Goal: Information Seeking & Learning: Learn about a topic

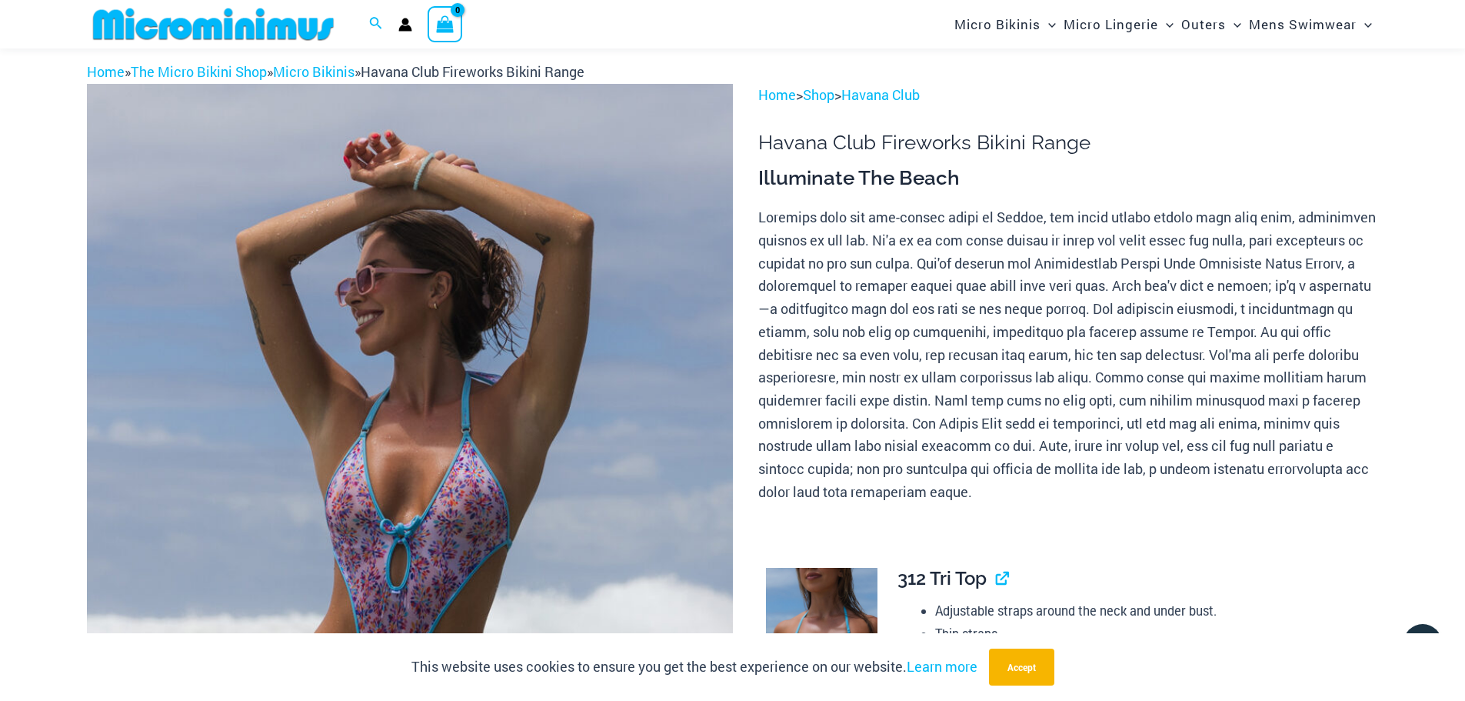
scroll to position [215, 0]
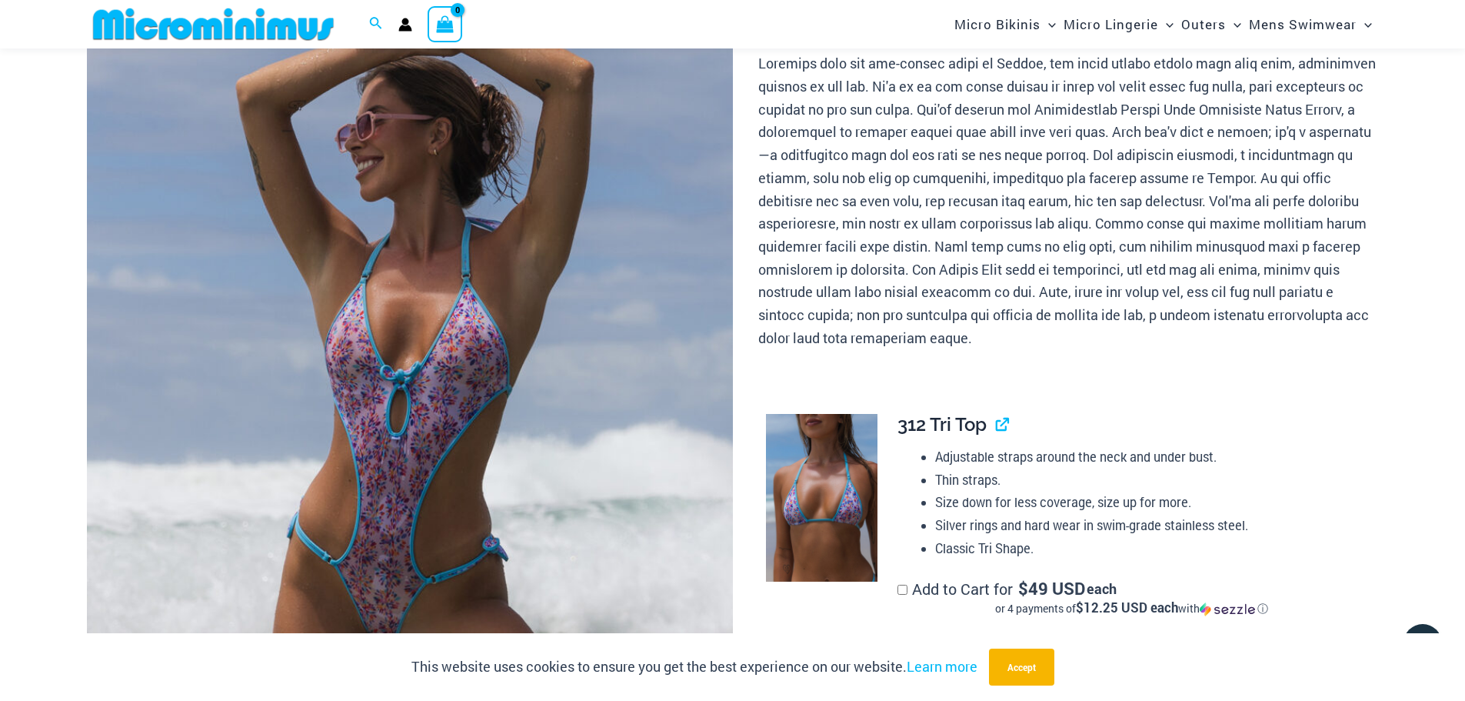
click at [515, 305] on img at bounding box center [410, 414] width 646 height 969
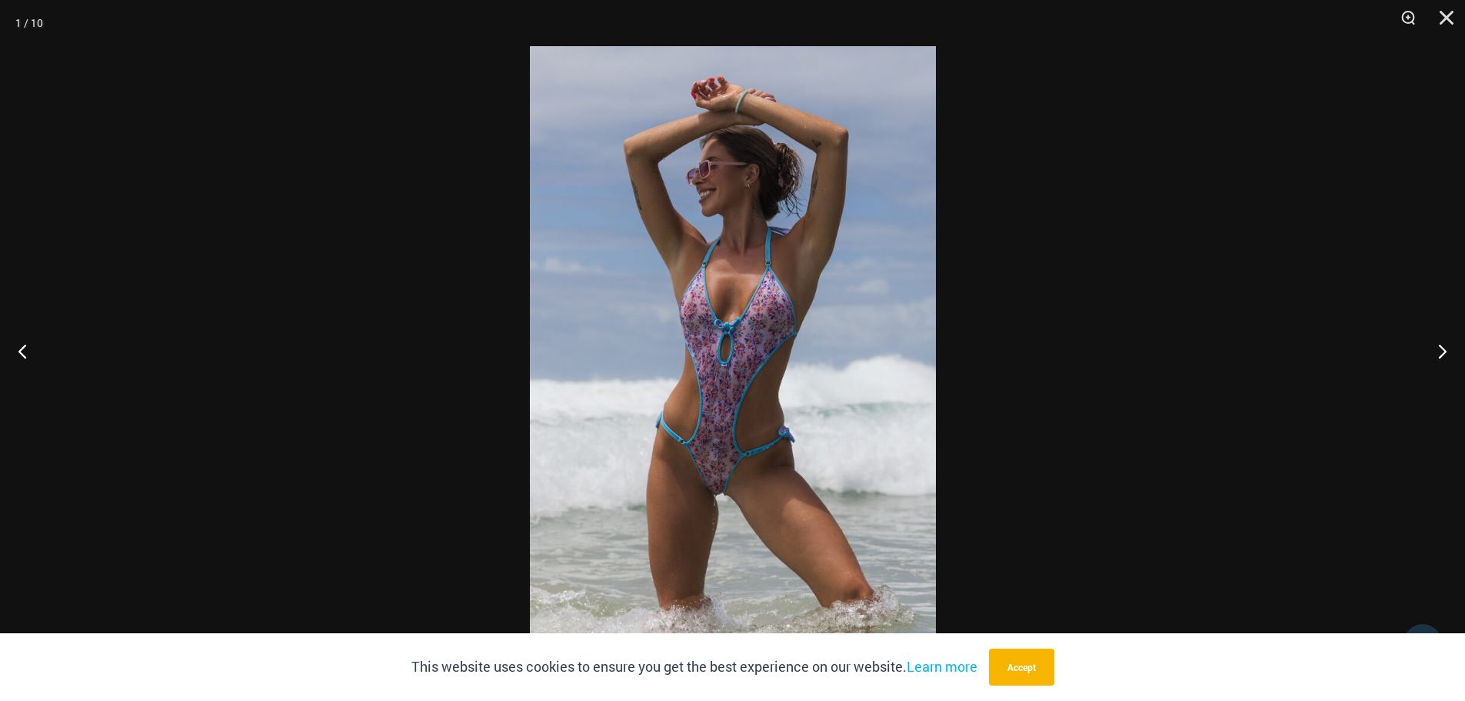
click at [771, 298] on img at bounding box center [733, 350] width 406 height 608
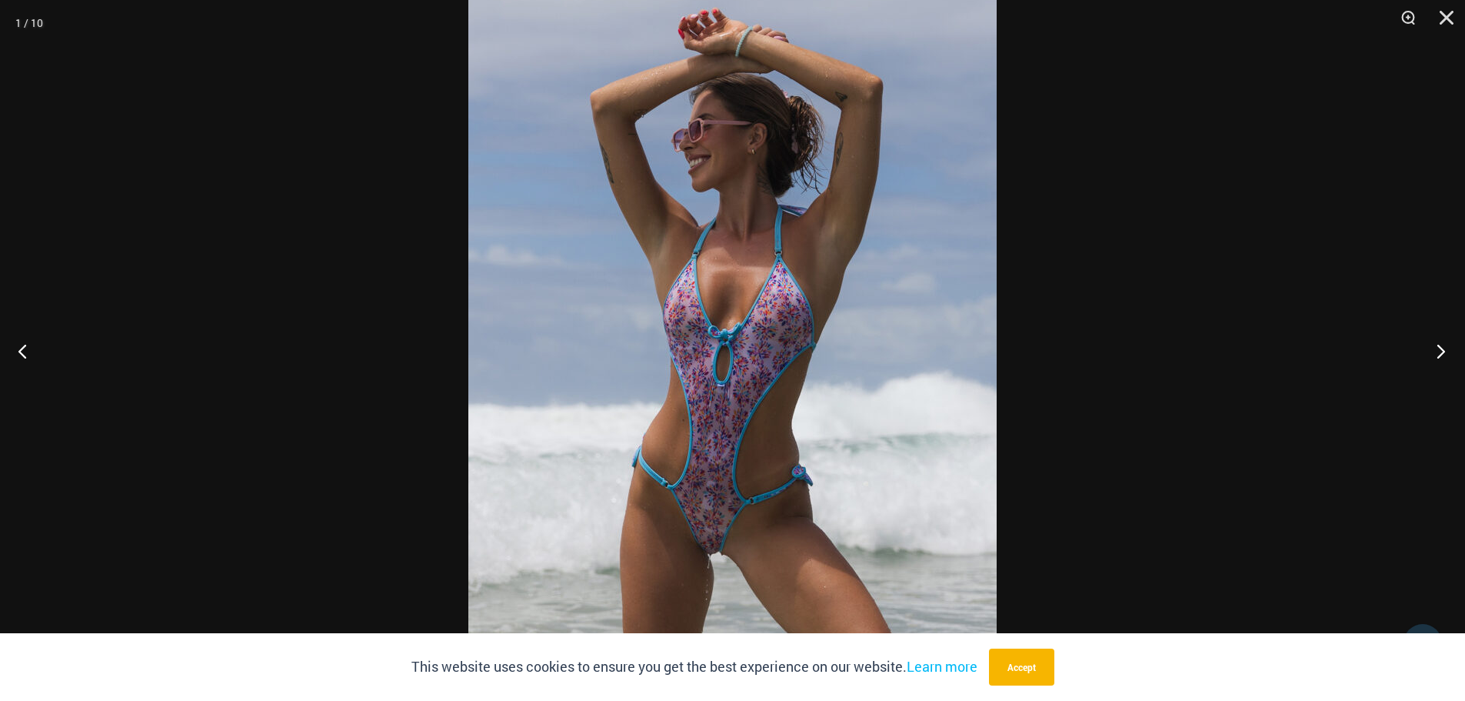
click at [1431, 348] on button "Next" at bounding box center [1437, 350] width 58 height 77
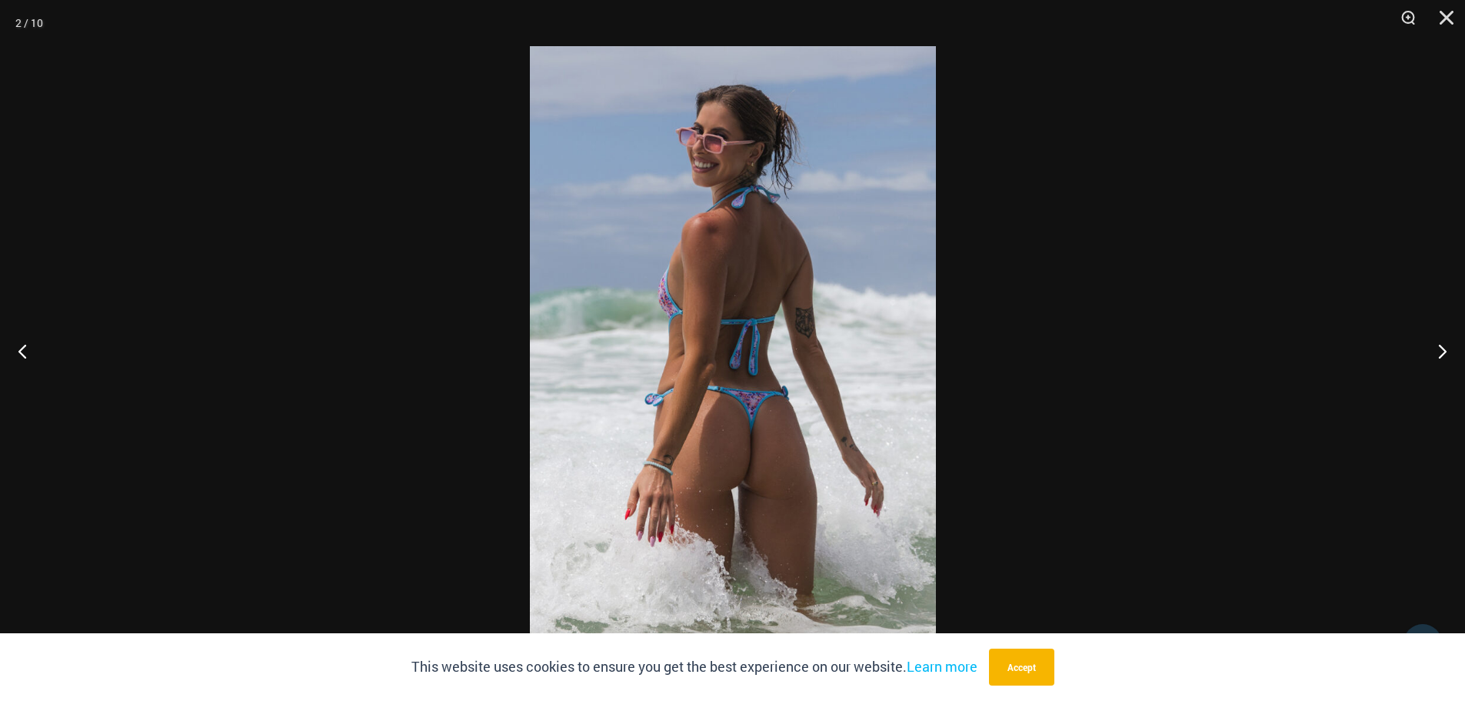
click at [808, 307] on img at bounding box center [733, 350] width 406 height 608
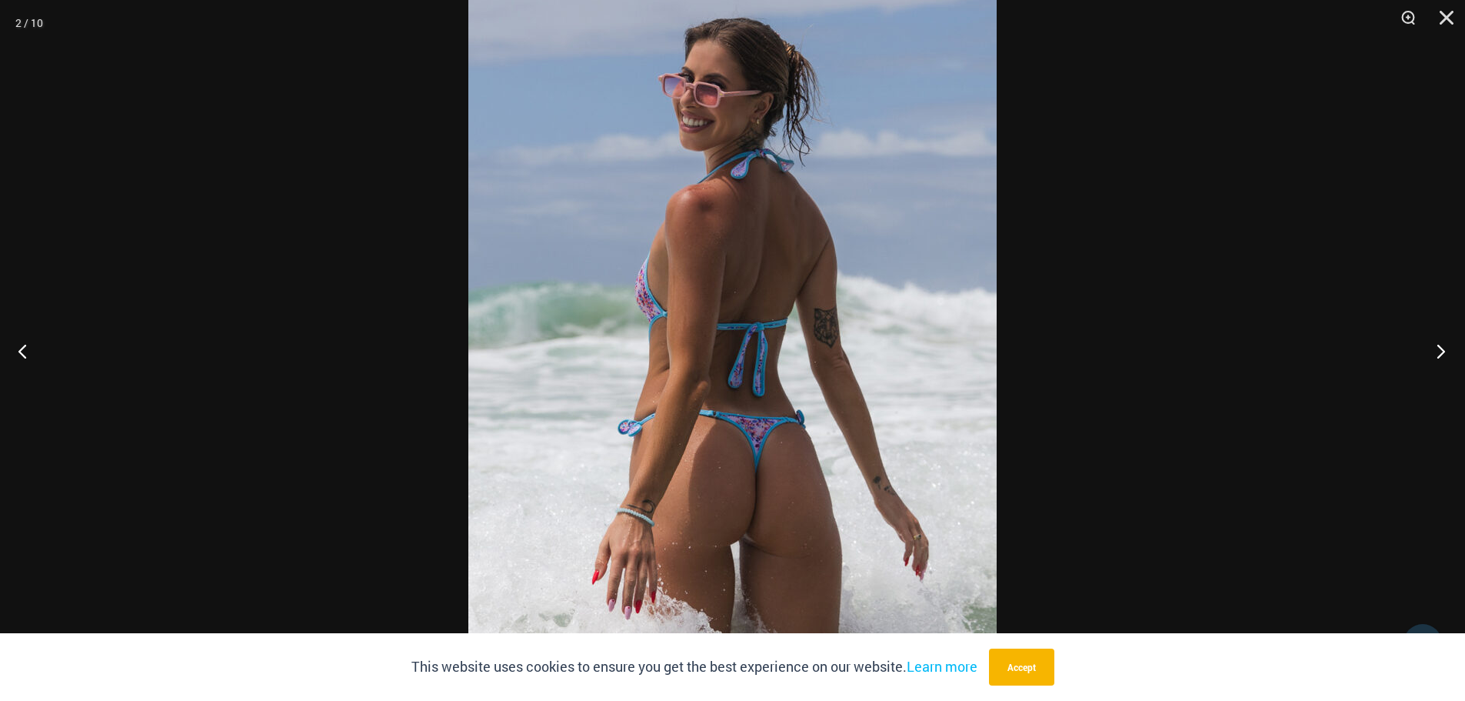
click at [1440, 342] on button "Next" at bounding box center [1437, 350] width 58 height 77
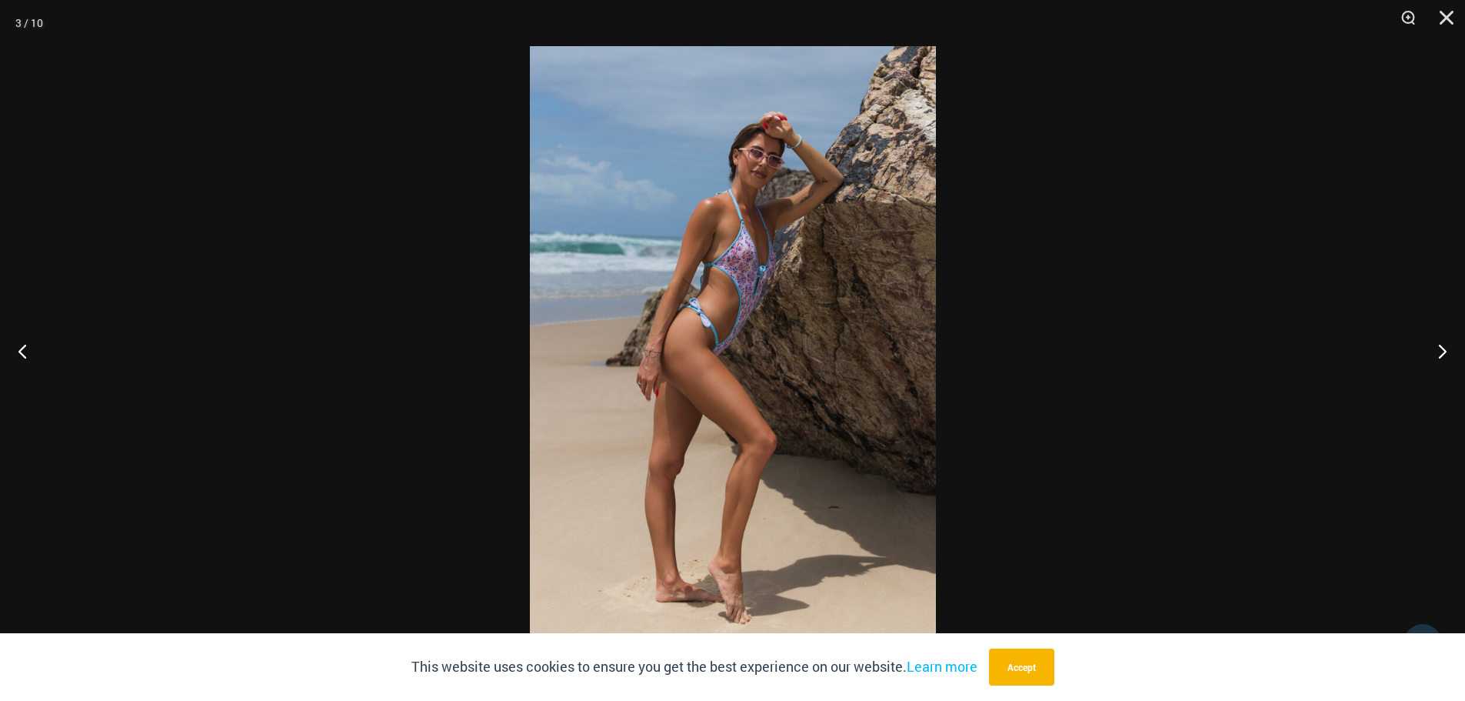
click at [777, 328] on img at bounding box center [733, 350] width 406 height 608
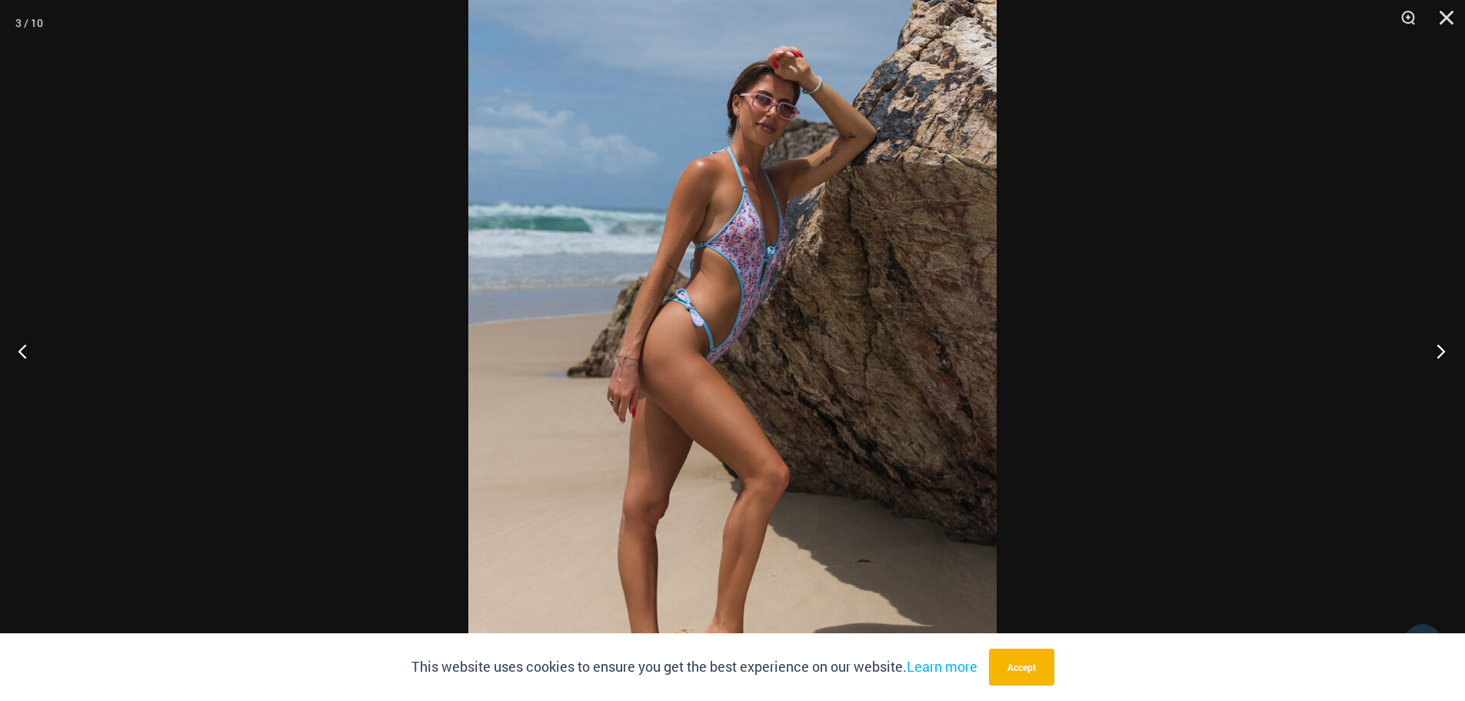
click at [1445, 349] on button "Next" at bounding box center [1437, 350] width 58 height 77
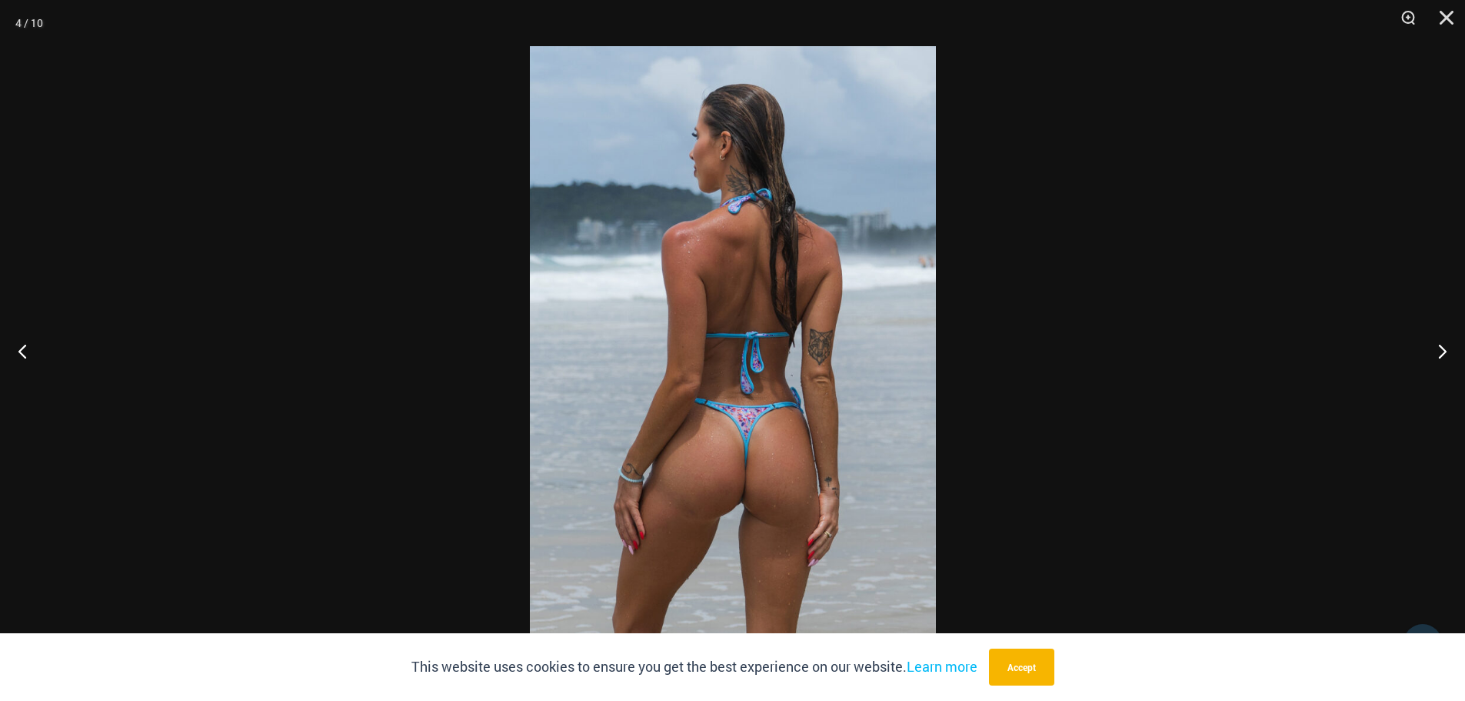
click at [821, 331] on img at bounding box center [733, 350] width 406 height 608
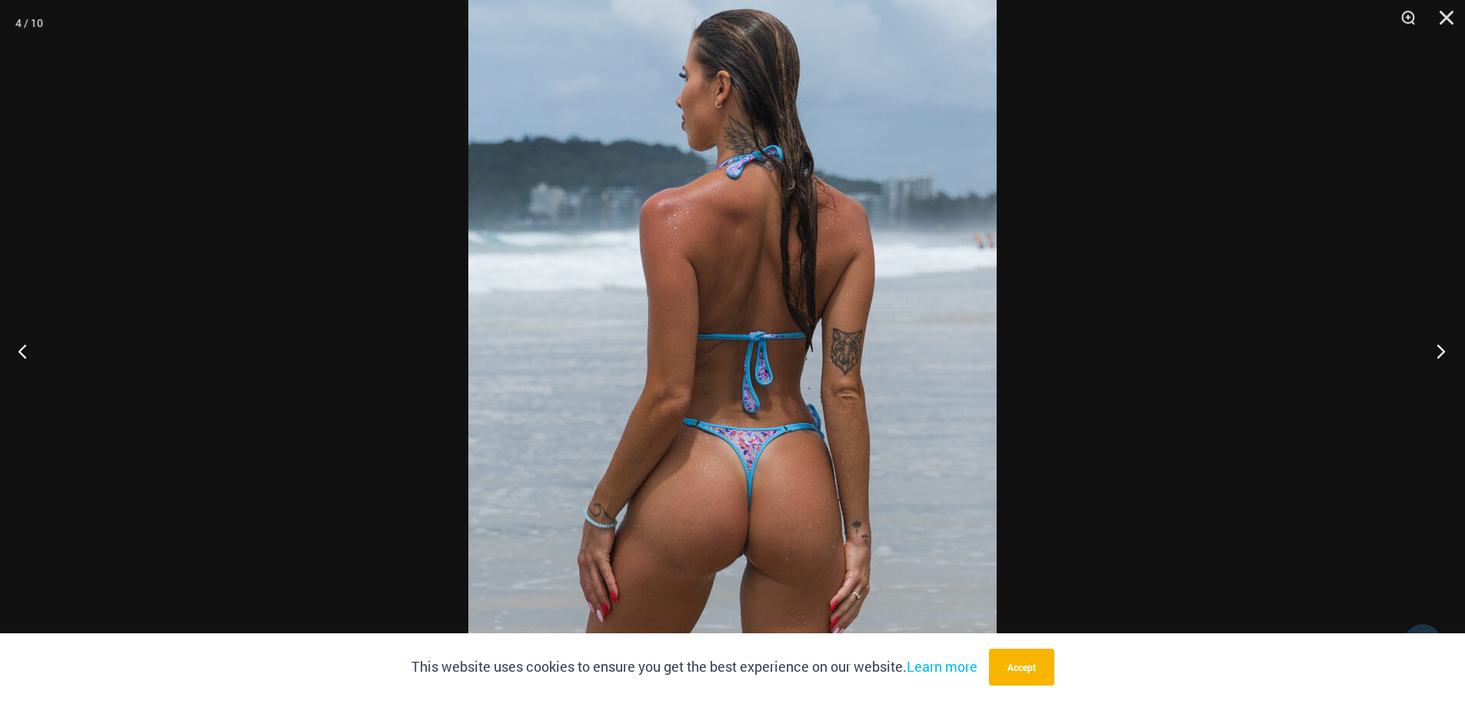
click at [1445, 346] on button "Next" at bounding box center [1437, 350] width 58 height 77
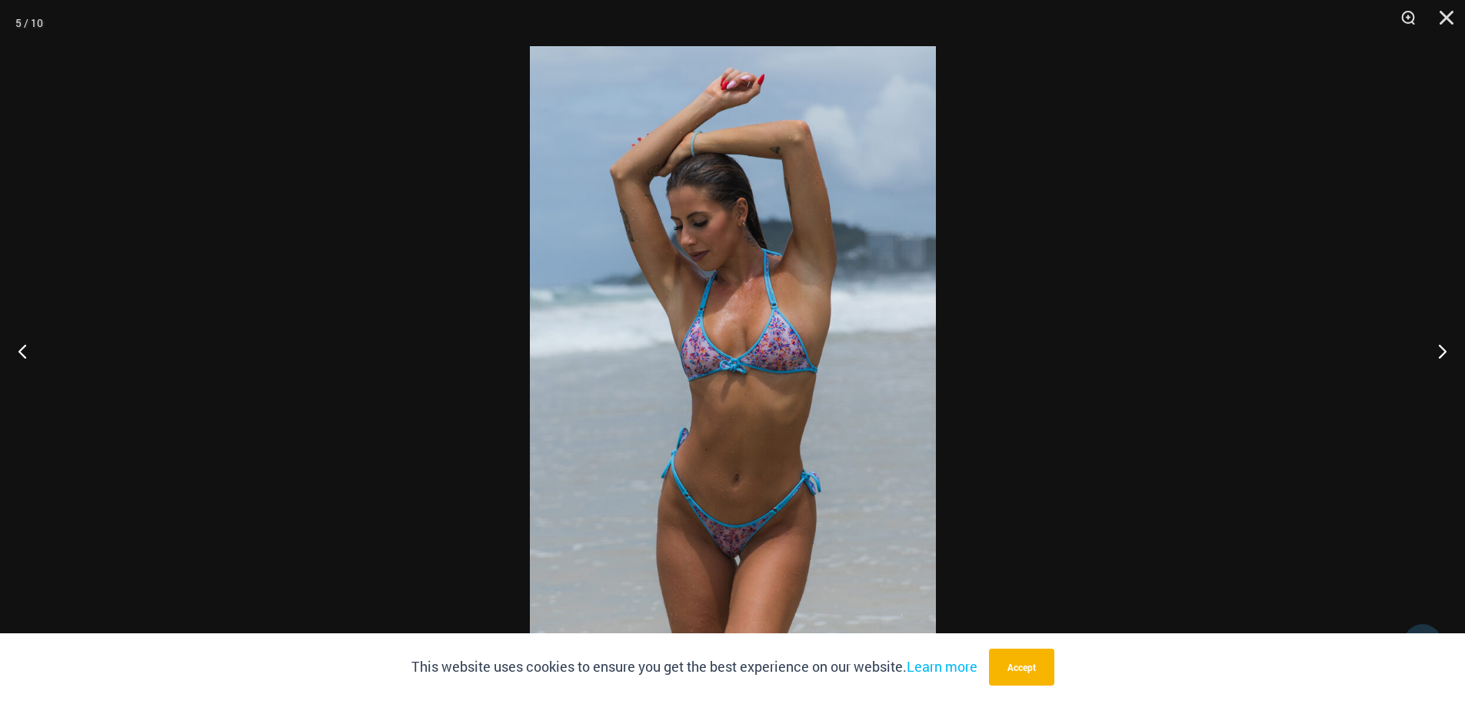
click at [870, 356] on img at bounding box center [733, 350] width 406 height 608
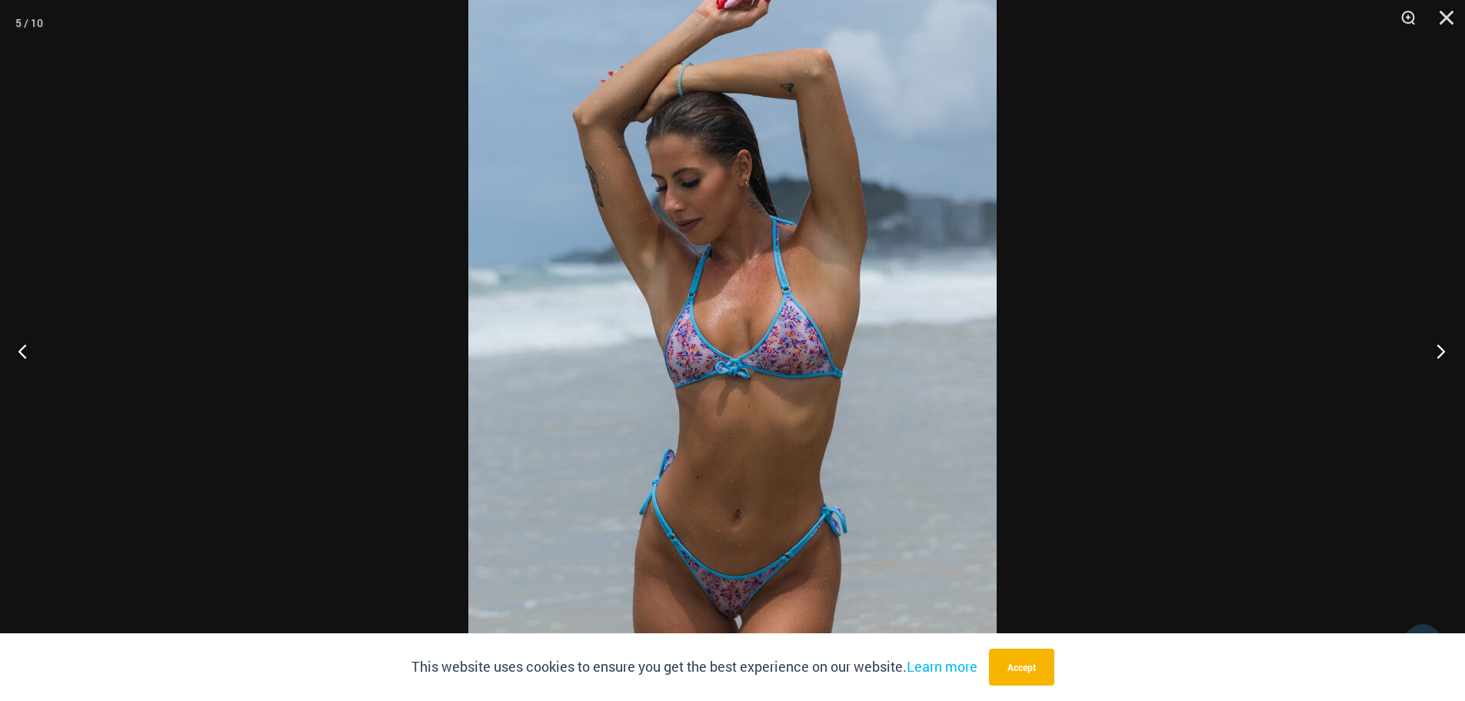
click at [1436, 342] on button "Next" at bounding box center [1437, 350] width 58 height 77
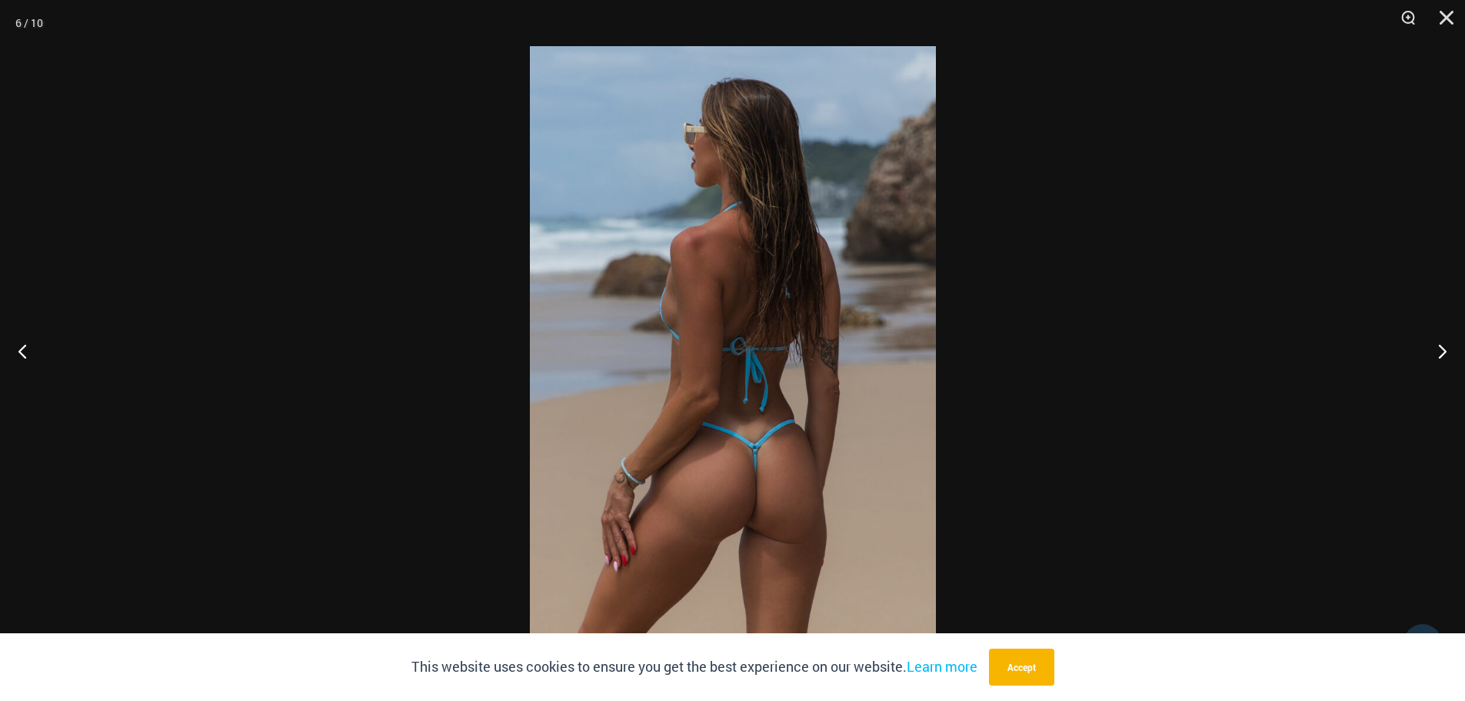
click at [775, 338] on img at bounding box center [733, 350] width 406 height 608
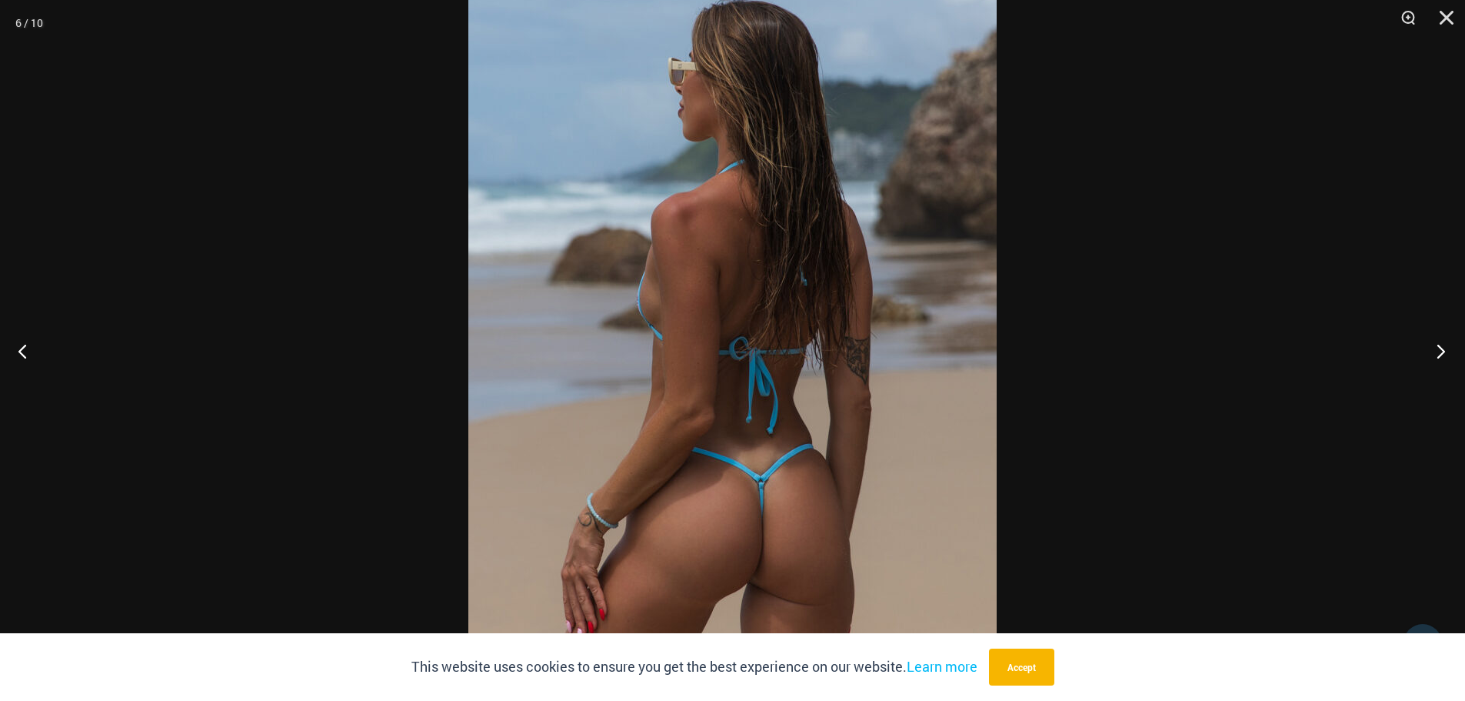
click at [1444, 348] on button "Next" at bounding box center [1437, 350] width 58 height 77
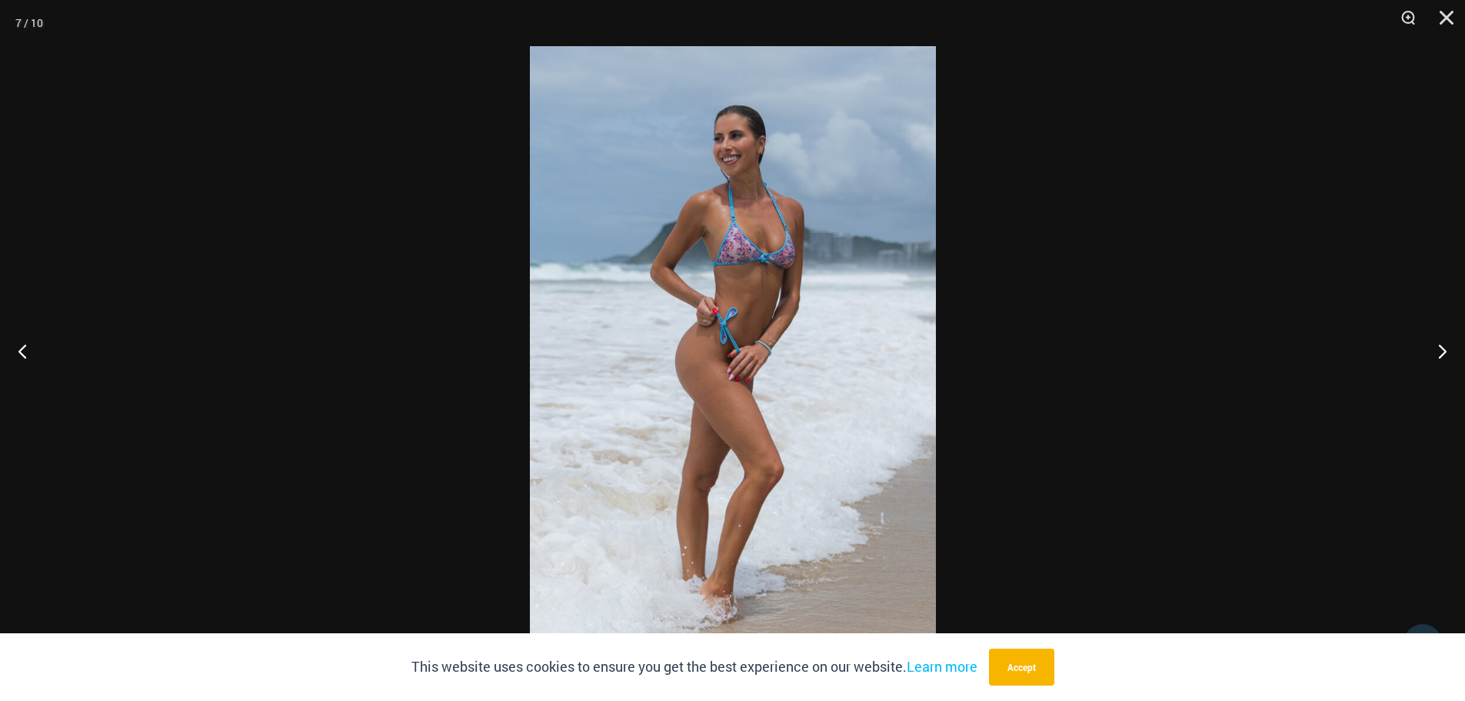
click at [921, 345] on img at bounding box center [733, 350] width 406 height 608
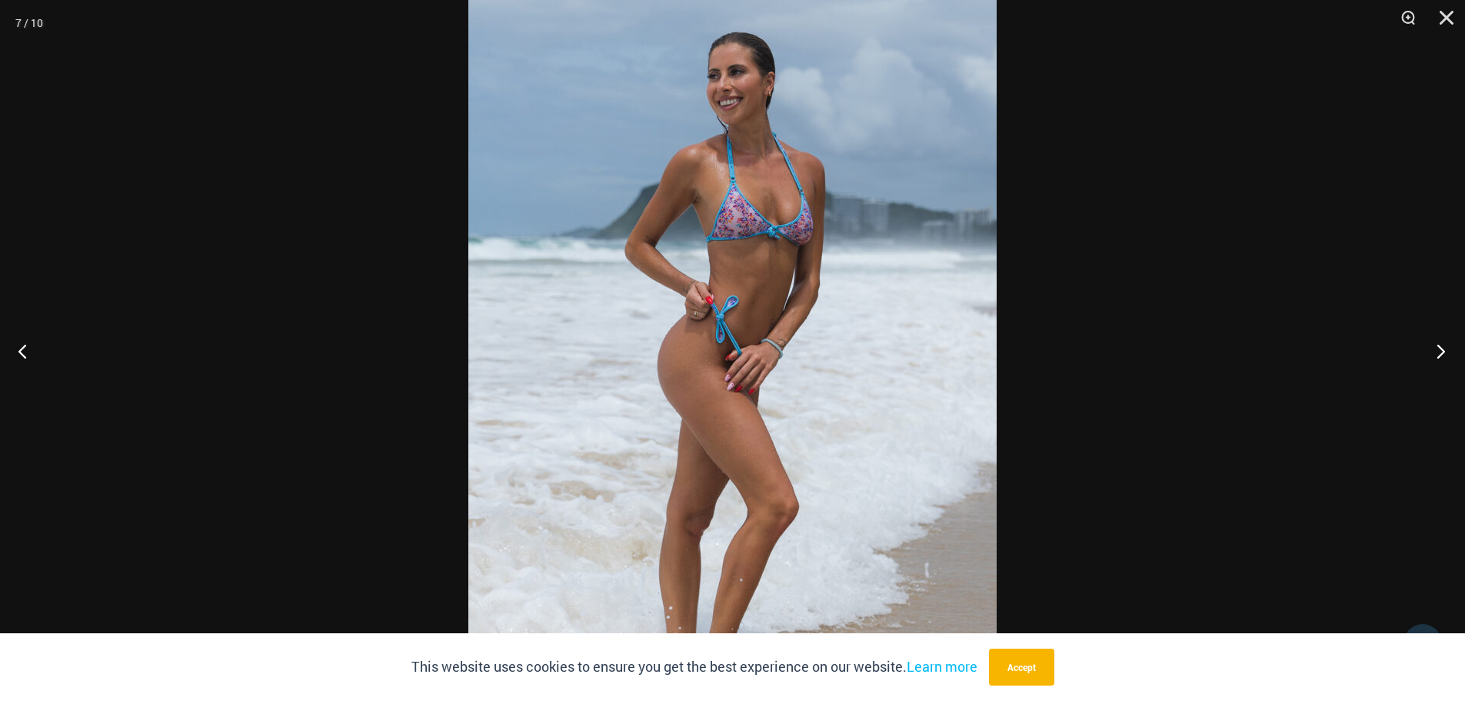
click at [1437, 344] on button "Next" at bounding box center [1437, 350] width 58 height 77
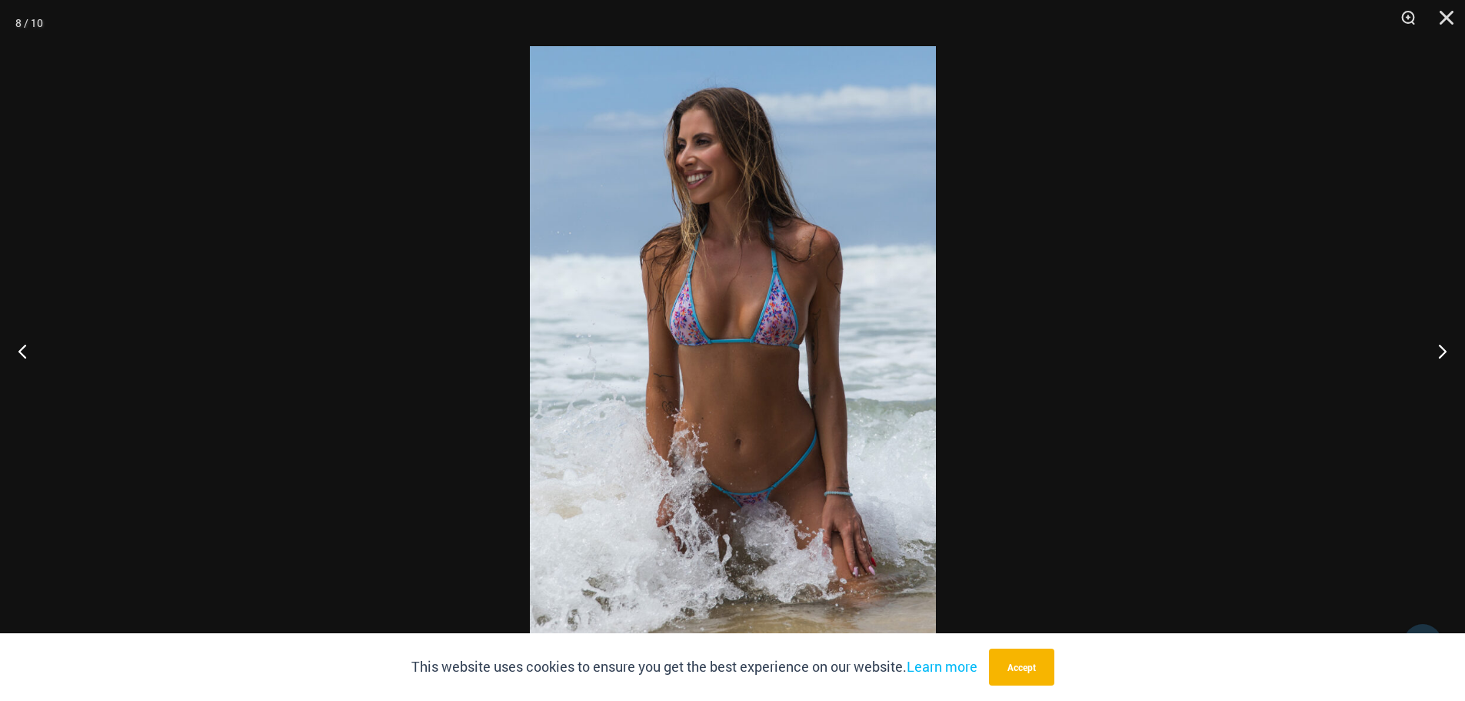
click at [802, 337] on img at bounding box center [733, 350] width 406 height 608
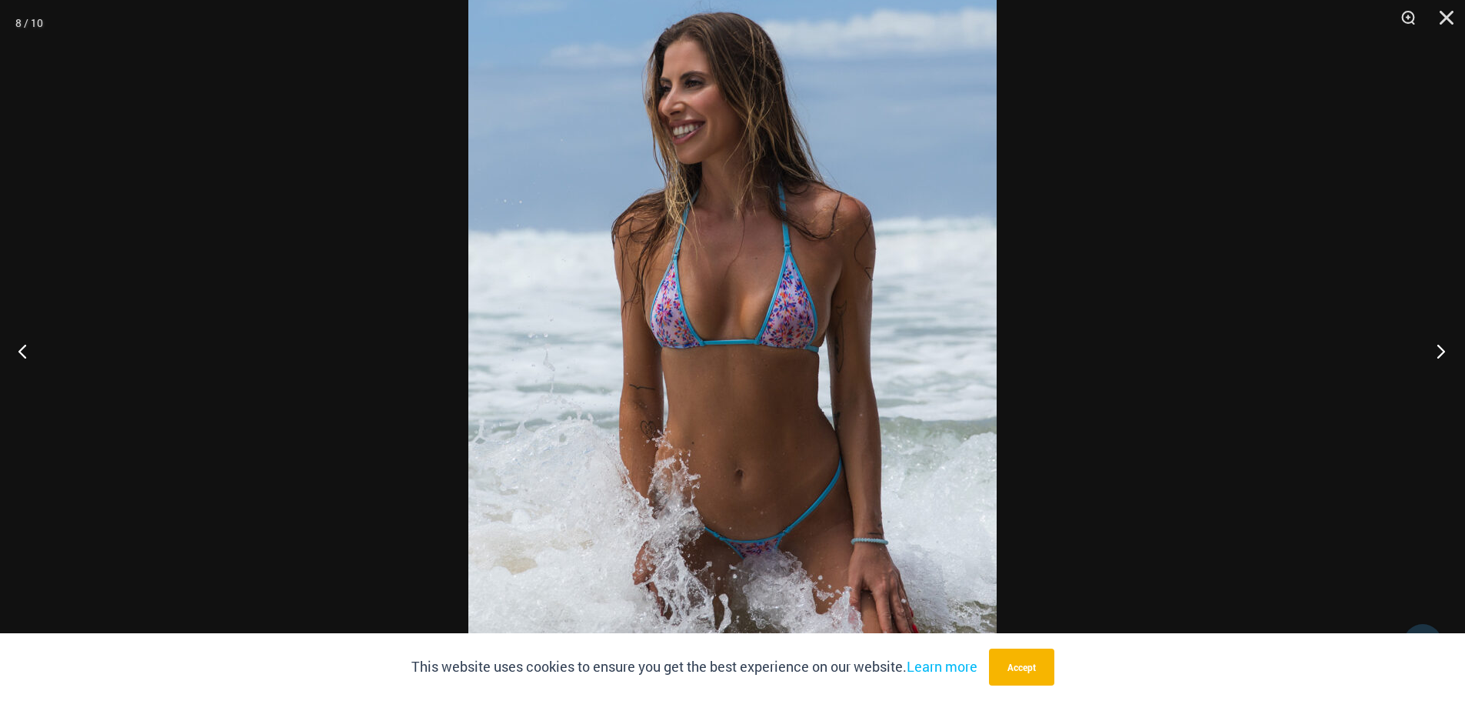
click at [1443, 340] on button "Next" at bounding box center [1437, 350] width 58 height 77
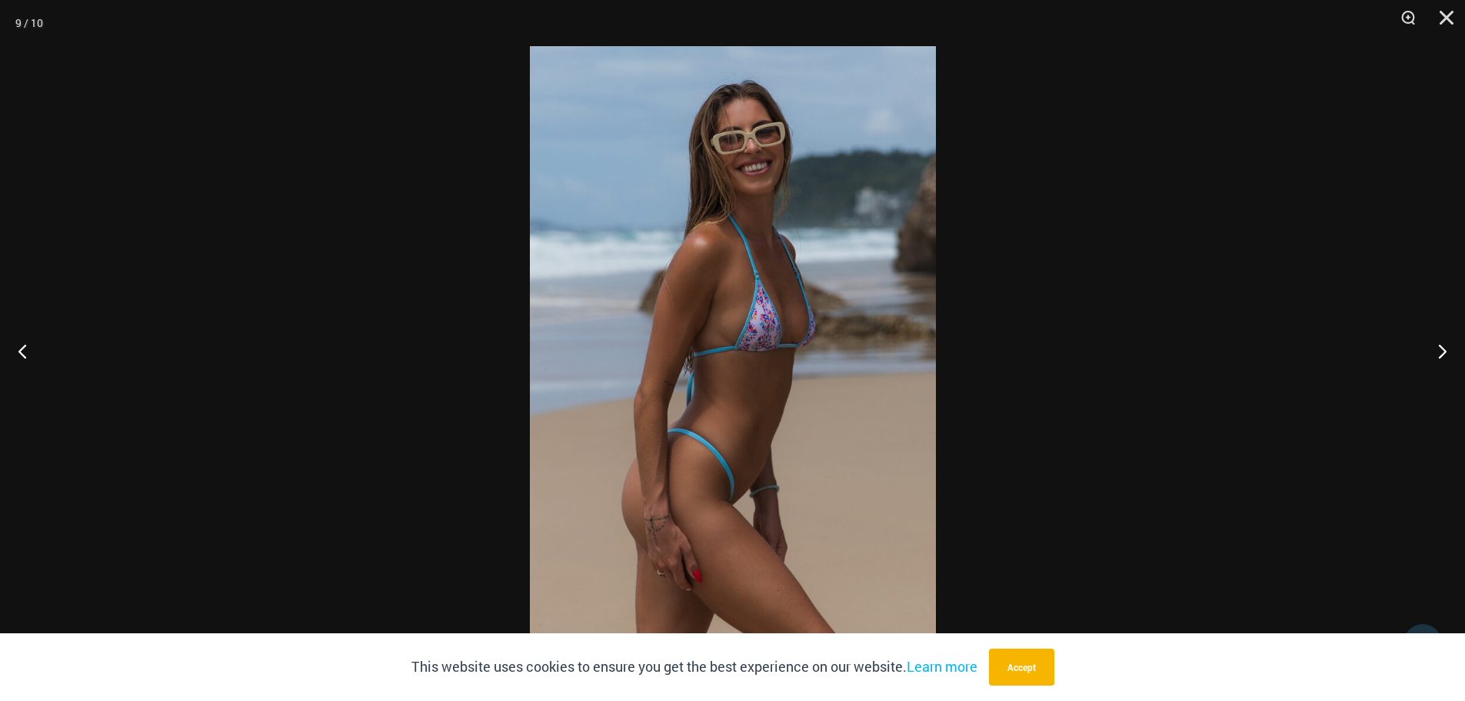
click at [795, 341] on img at bounding box center [733, 350] width 406 height 608
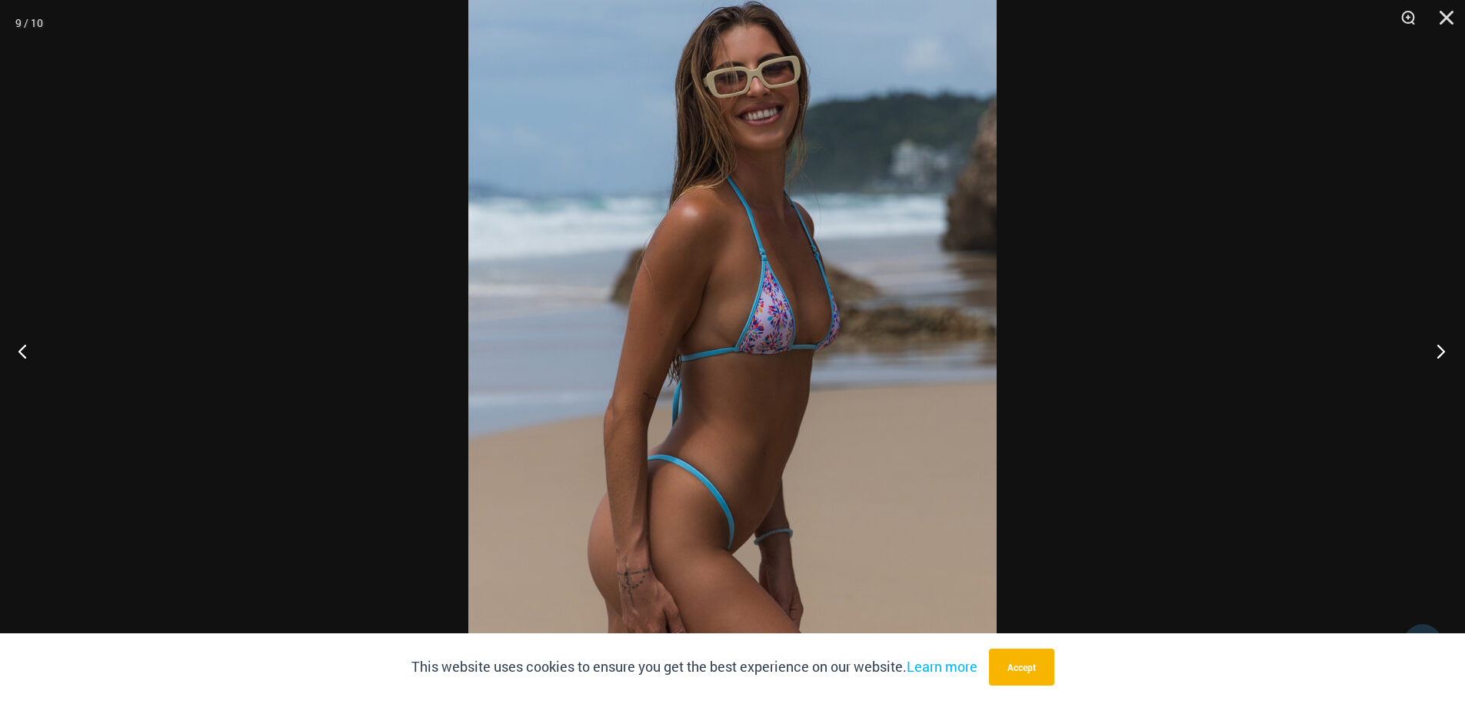
click at [1444, 346] on button "Next" at bounding box center [1437, 350] width 58 height 77
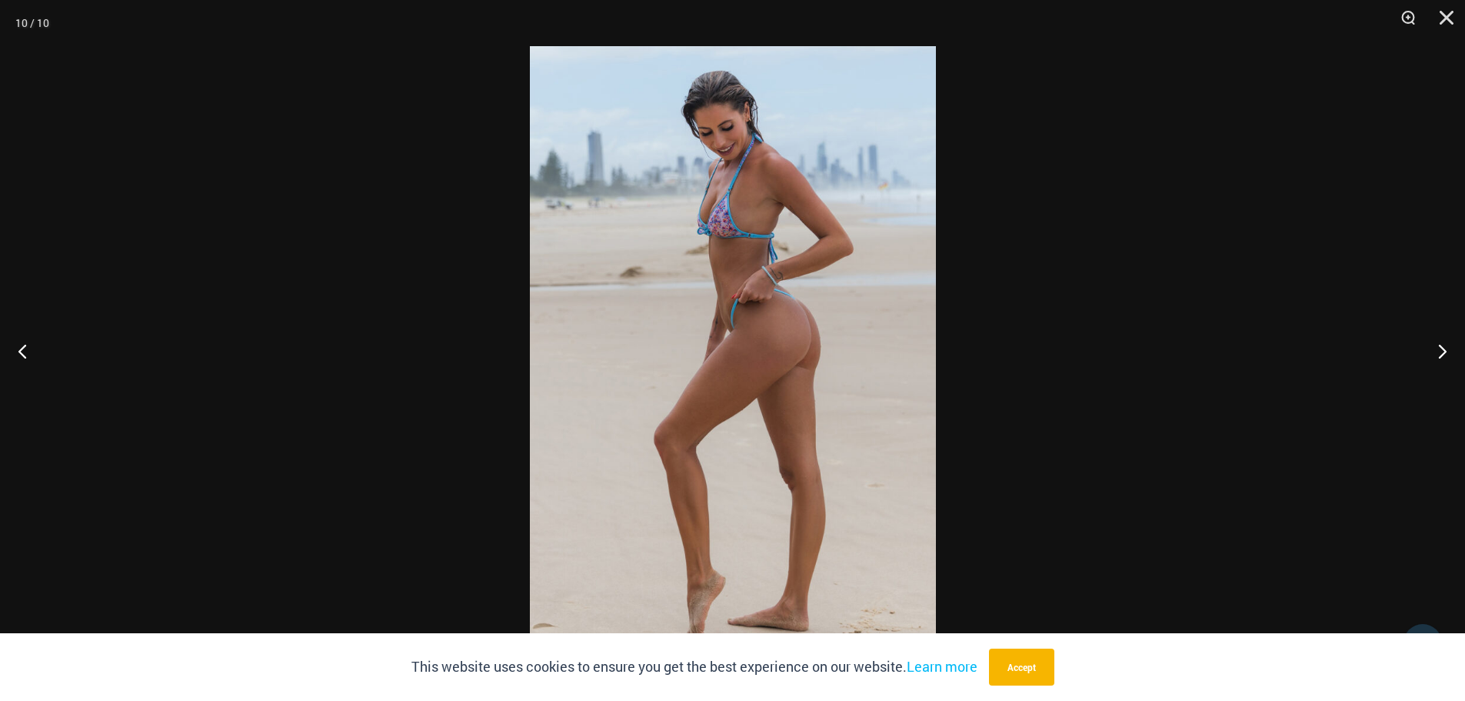
click at [770, 342] on img at bounding box center [733, 350] width 406 height 608
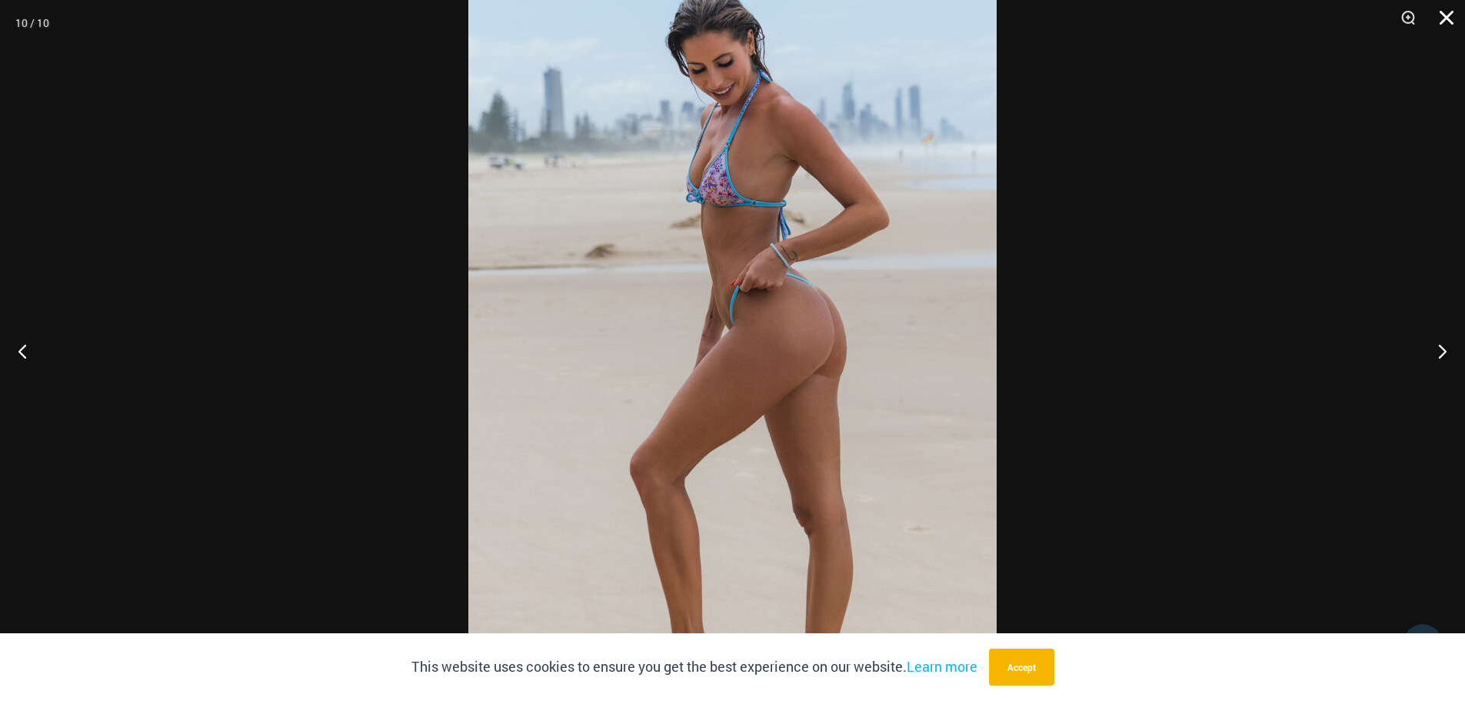
click at [1450, 13] on button "Close" at bounding box center [1441, 23] width 38 height 46
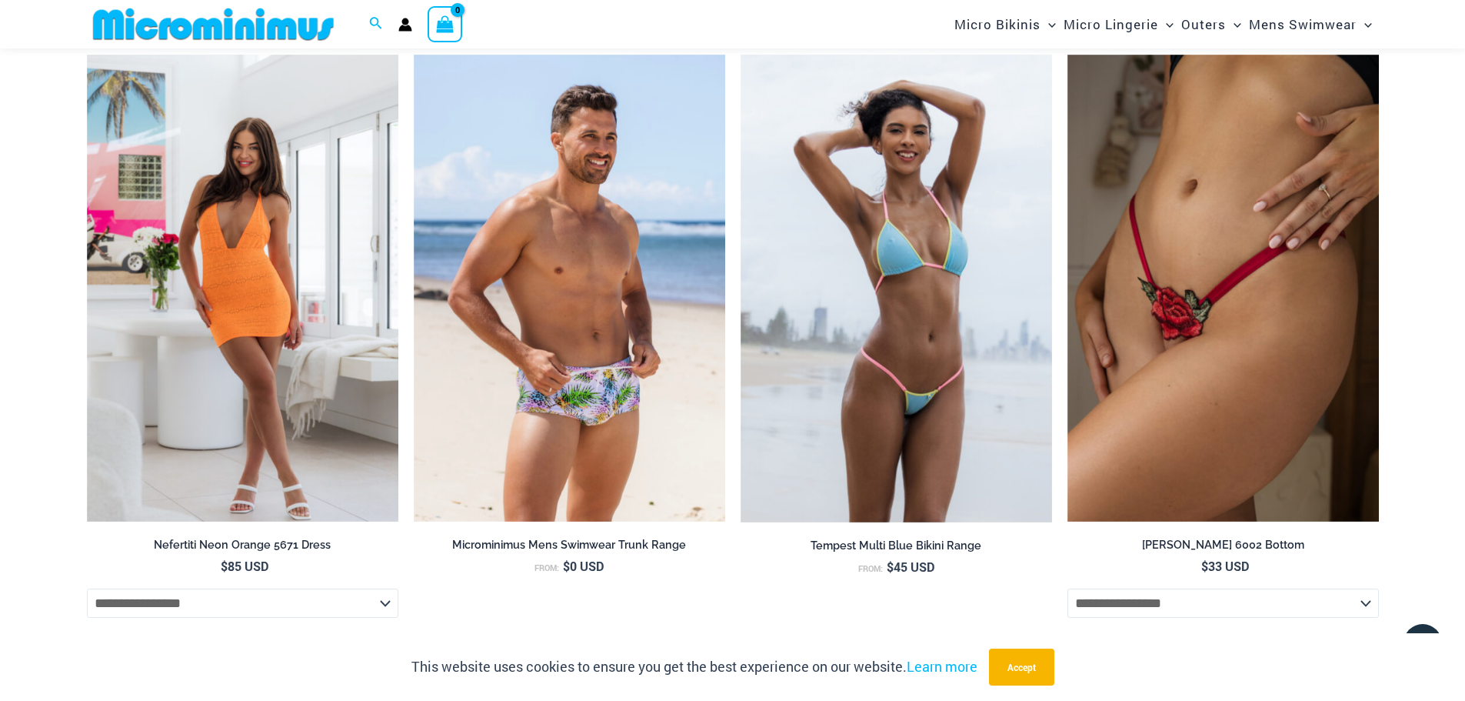
scroll to position [3215, 0]
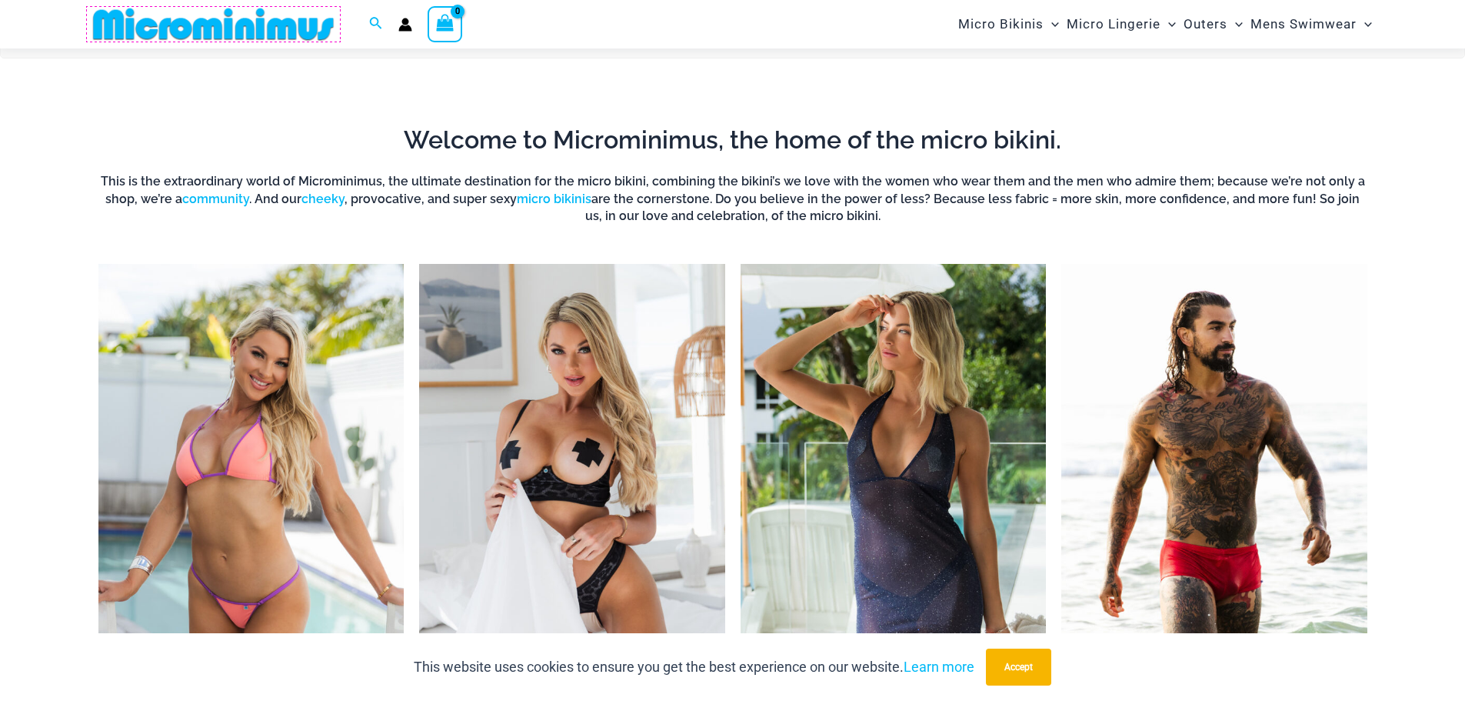
scroll to position [677, 0]
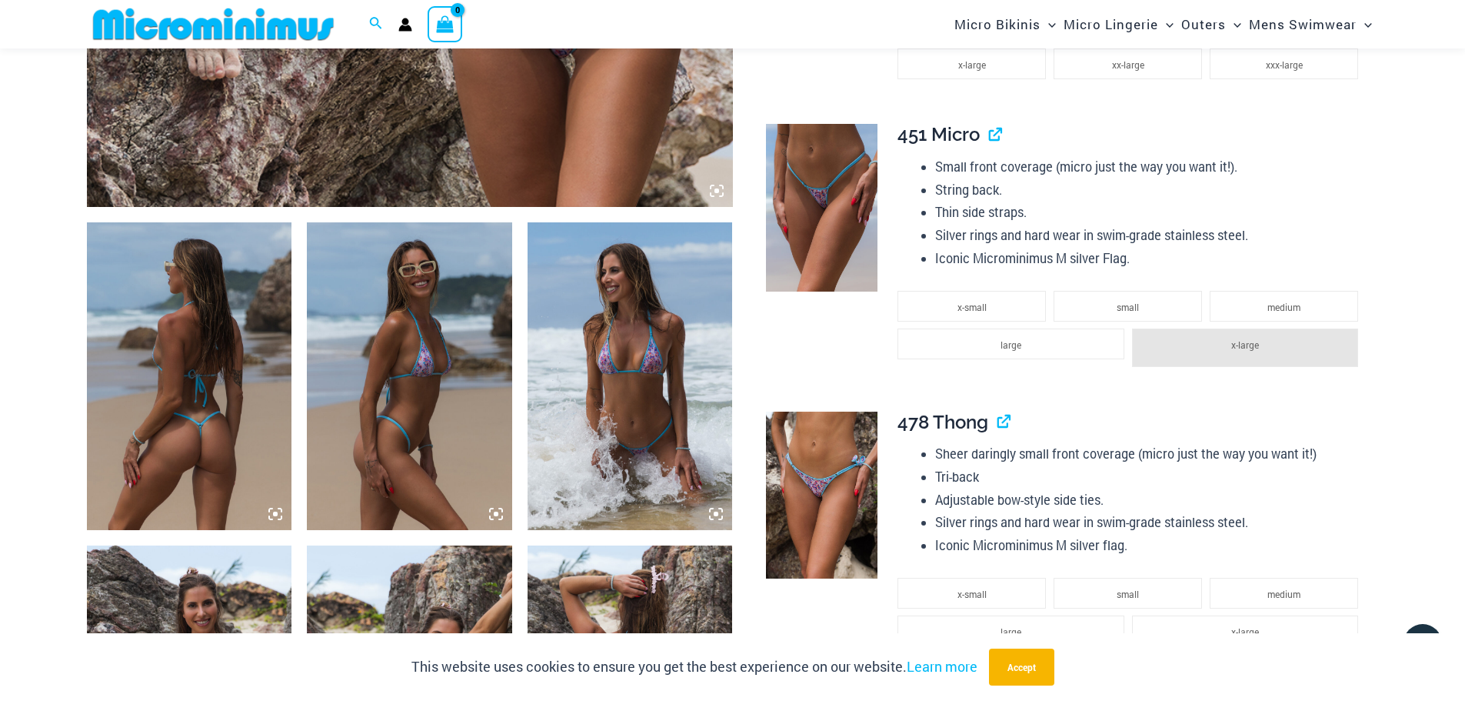
scroll to position [446, 0]
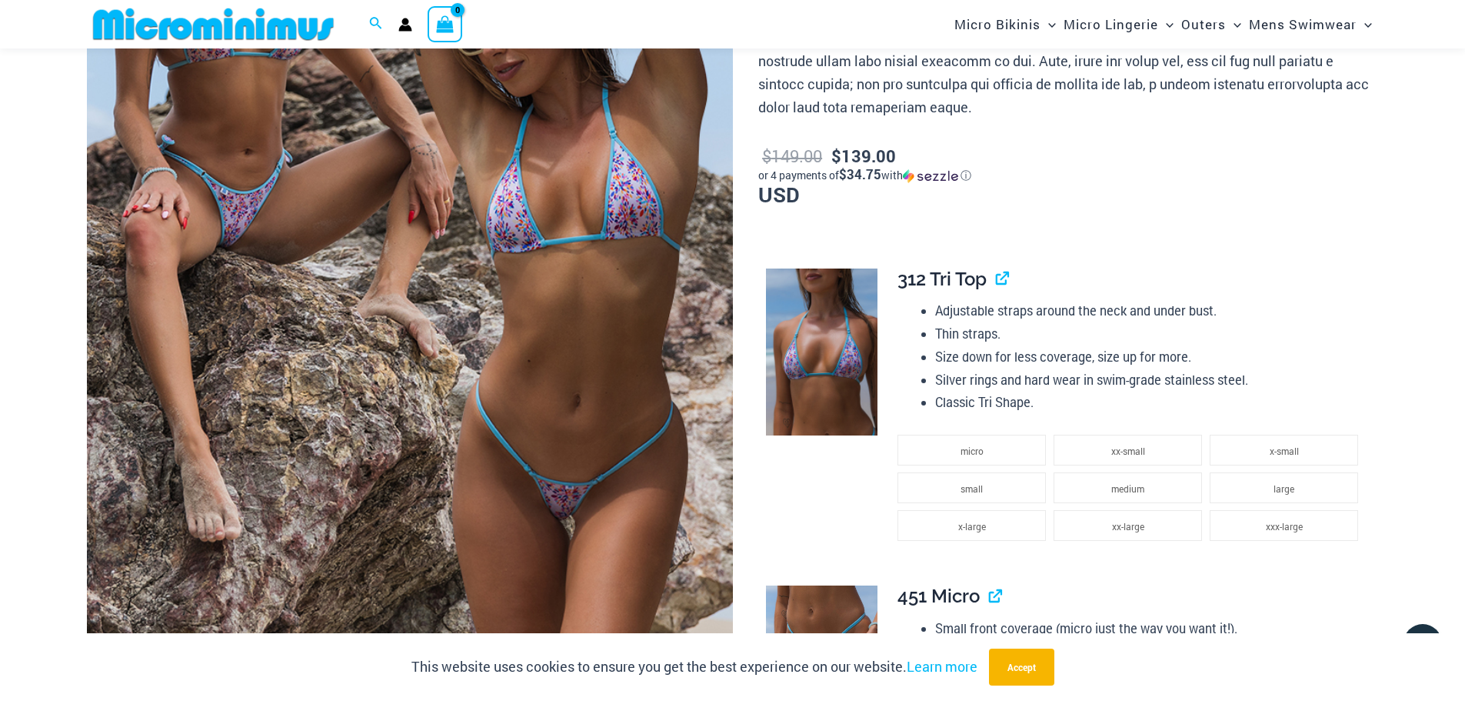
click at [562, 212] on img at bounding box center [410, 183] width 646 height 969
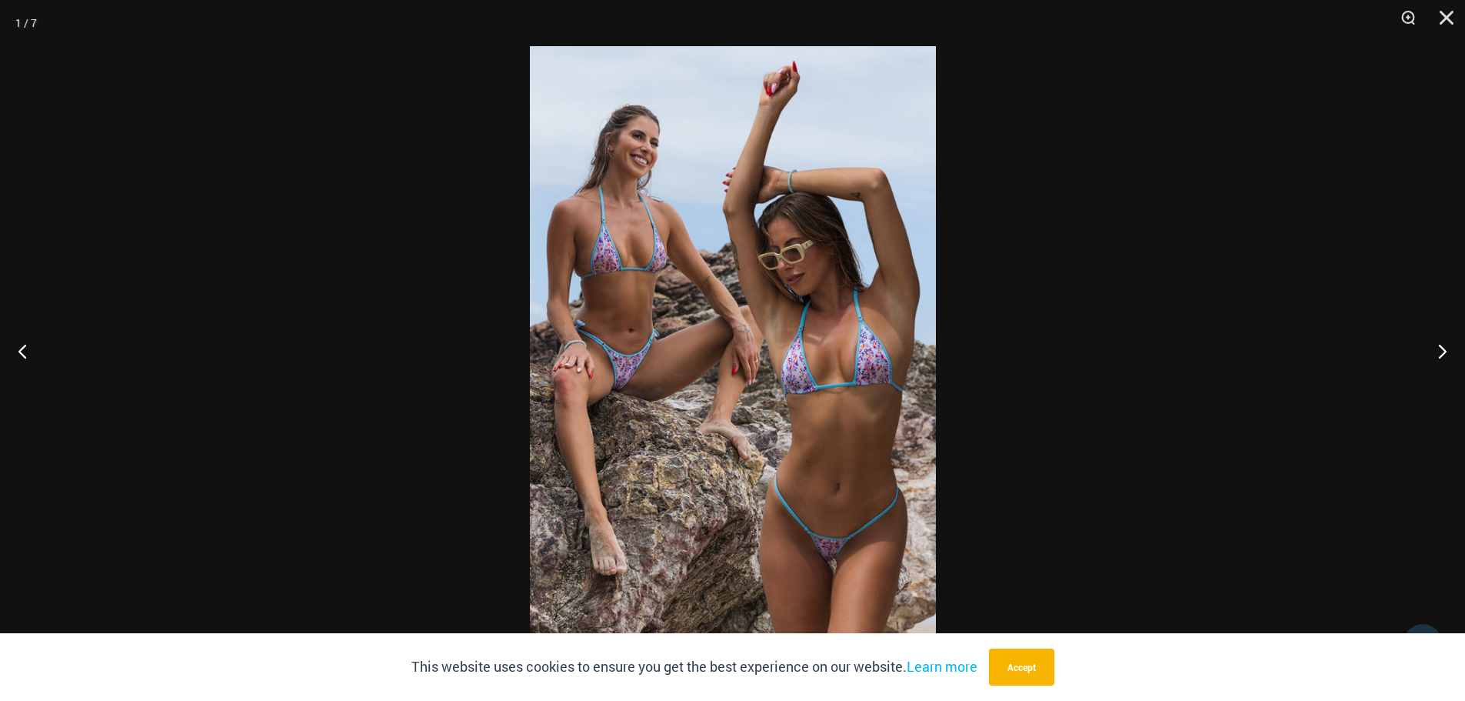
click at [775, 290] on img at bounding box center [733, 350] width 406 height 608
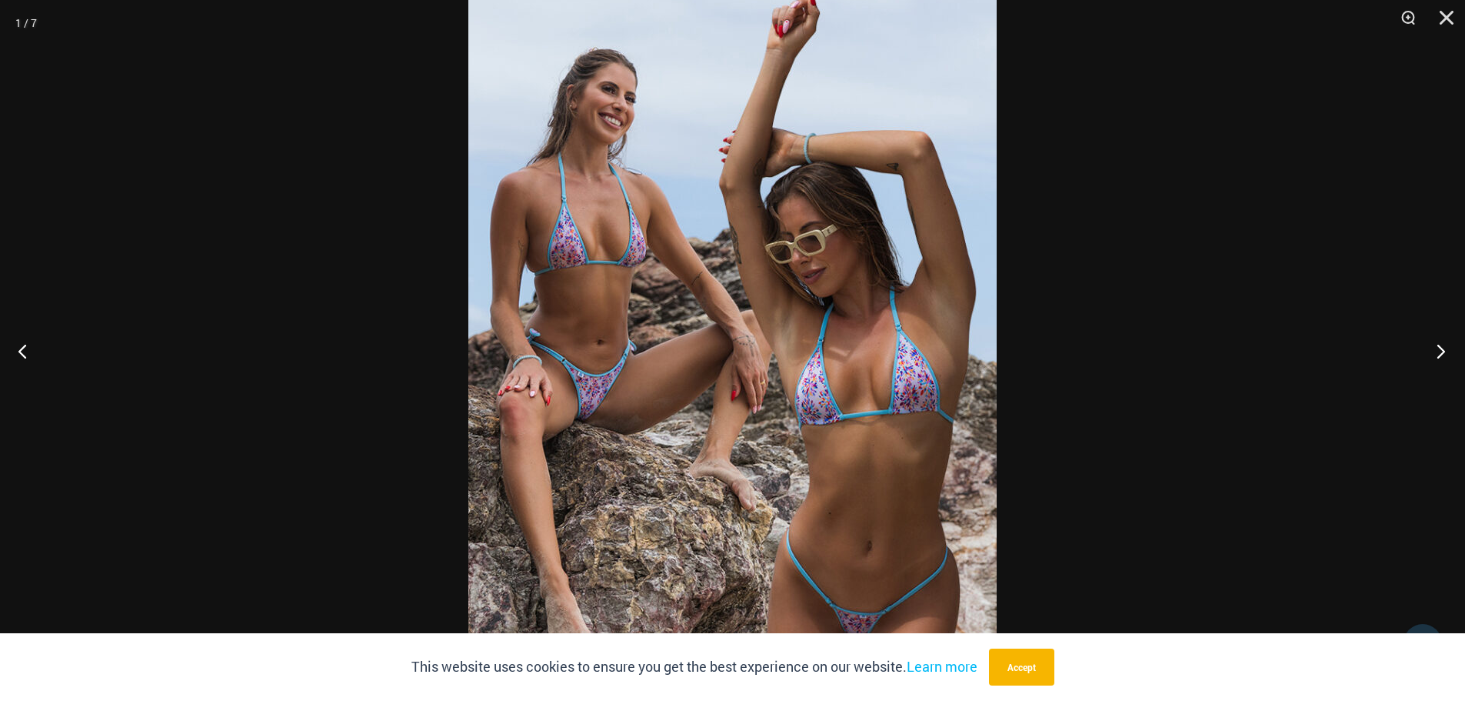
click at [1448, 341] on button "Next" at bounding box center [1437, 350] width 58 height 77
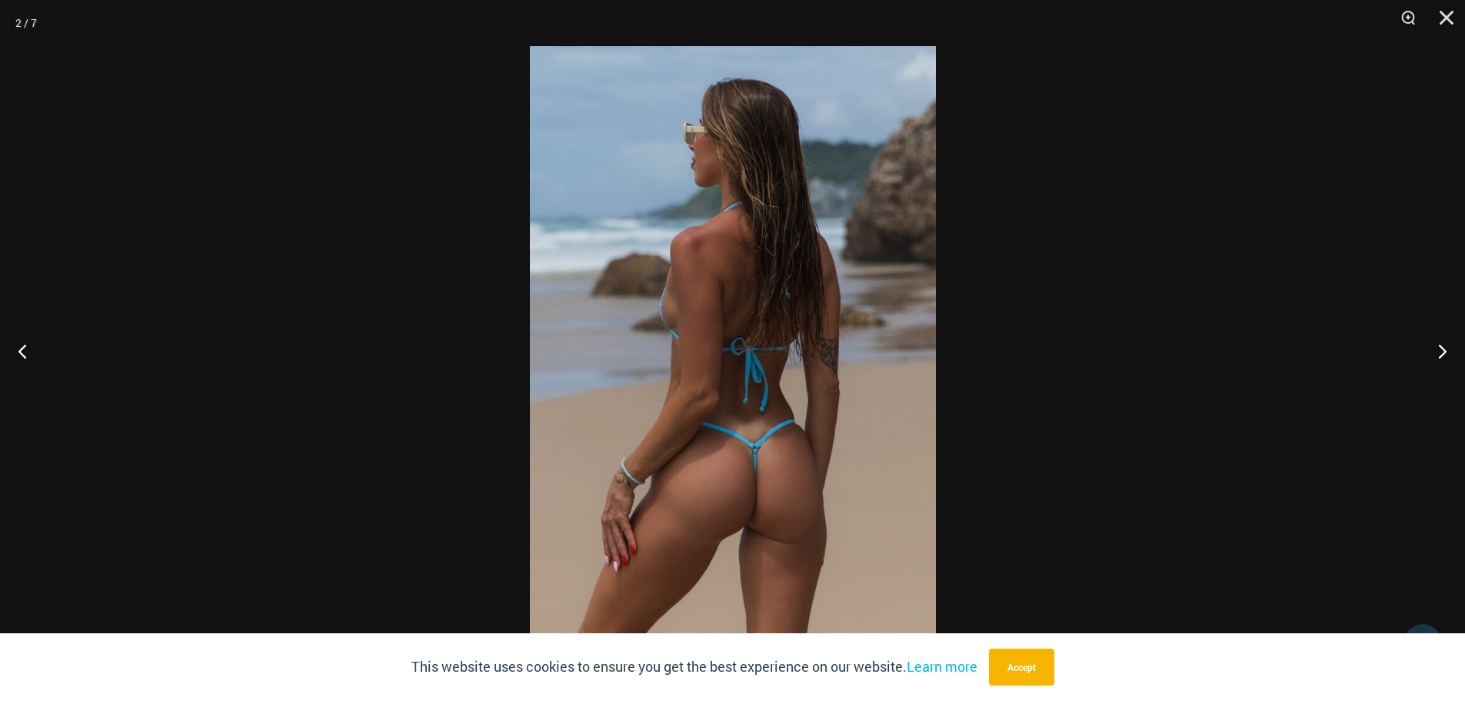
click at [738, 342] on img at bounding box center [733, 350] width 406 height 608
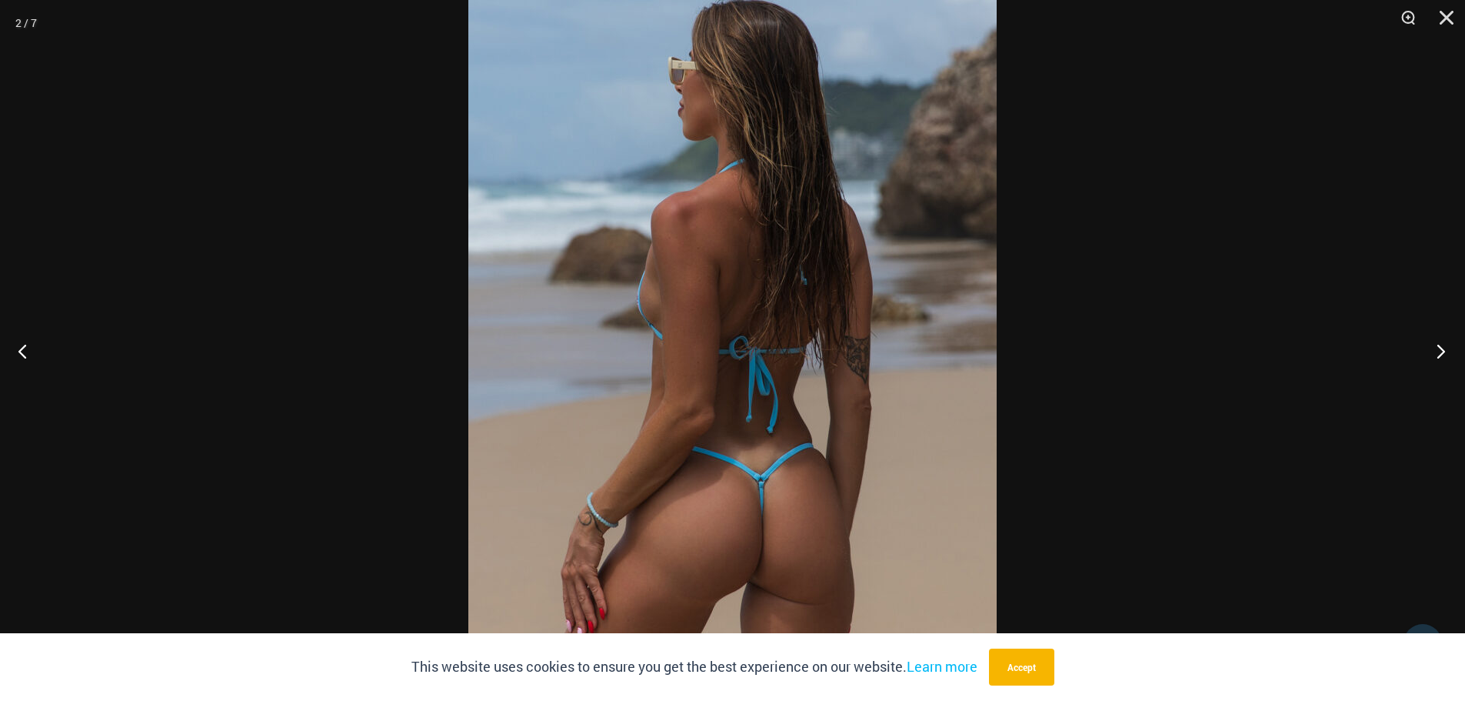
click at [1440, 352] on button "Next" at bounding box center [1437, 350] width 58 height 77
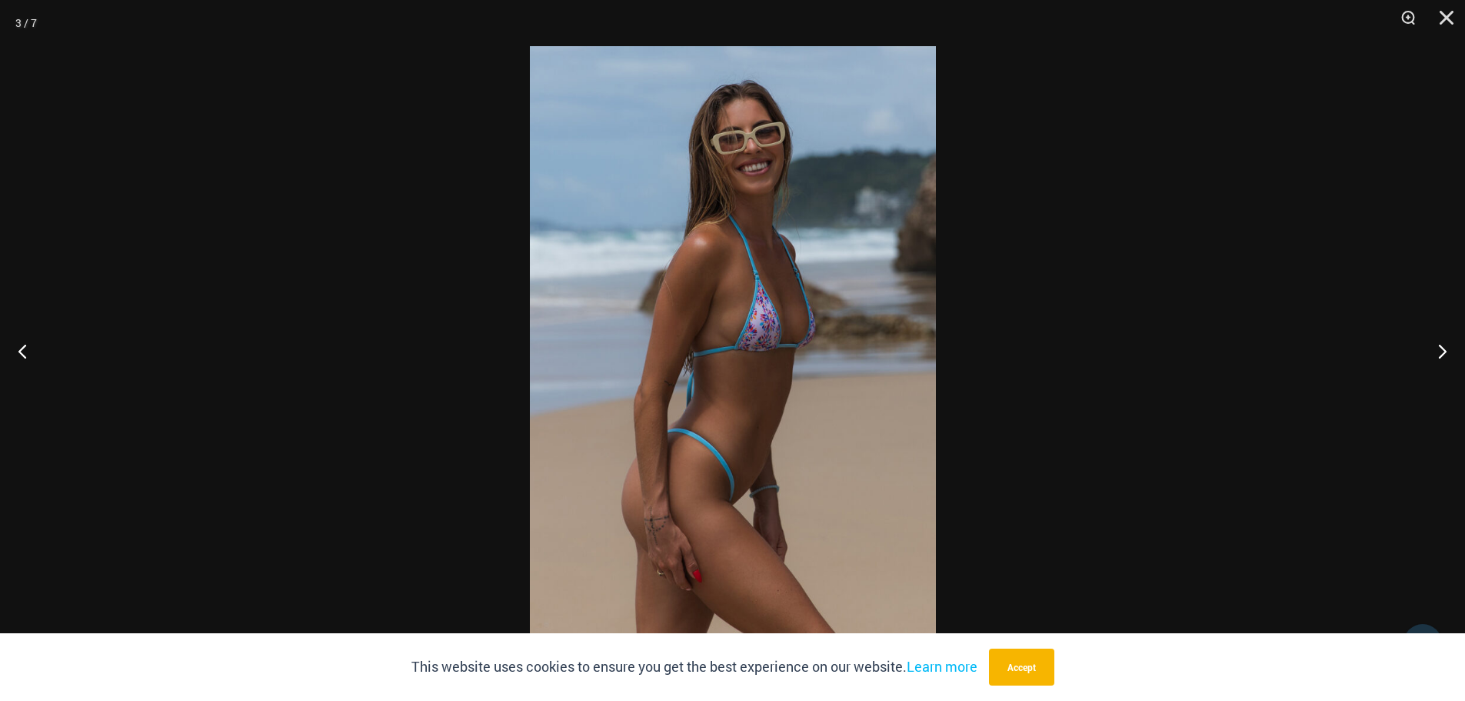
click at [867, 346] on img at bounding box center [733, 350] width 406 height 608
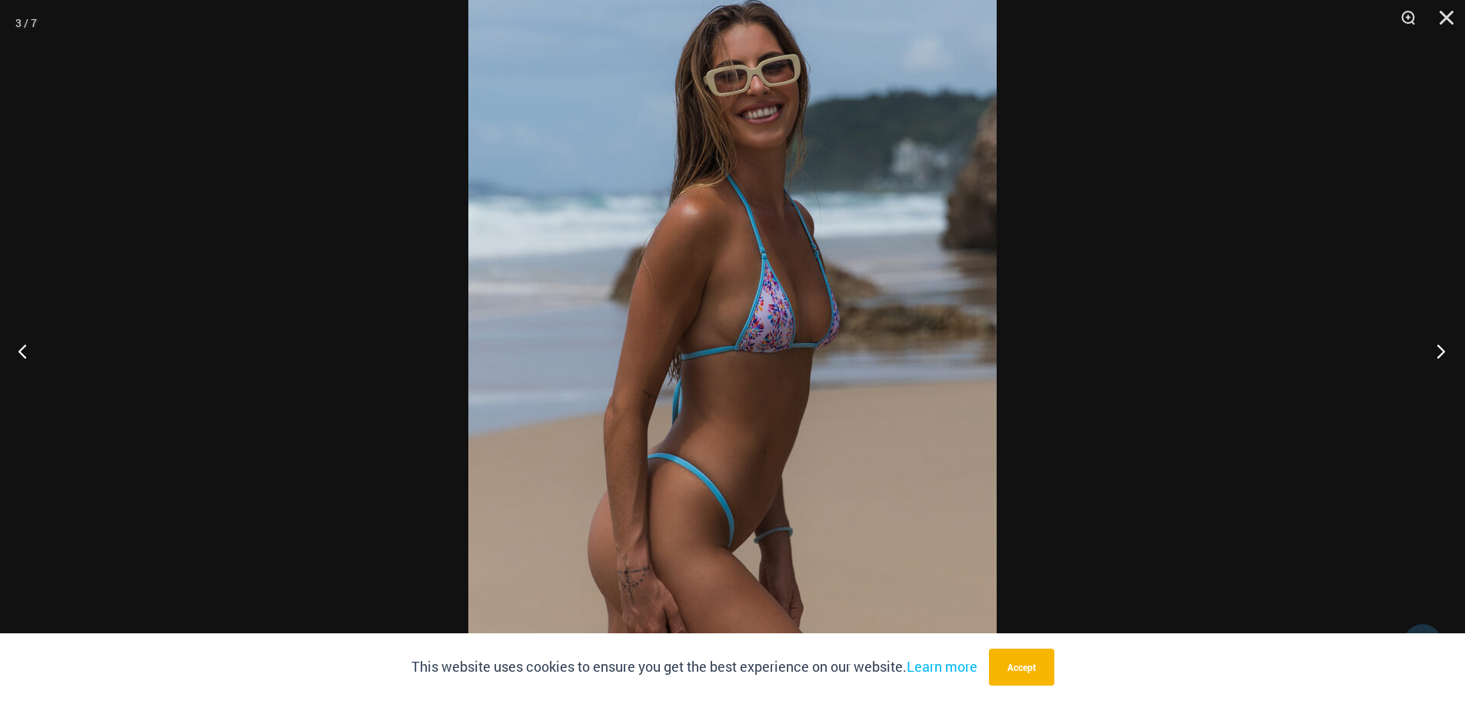
click at [1434, 348] on button "Next" at bounding box center [1437, 350] width 58 height 77
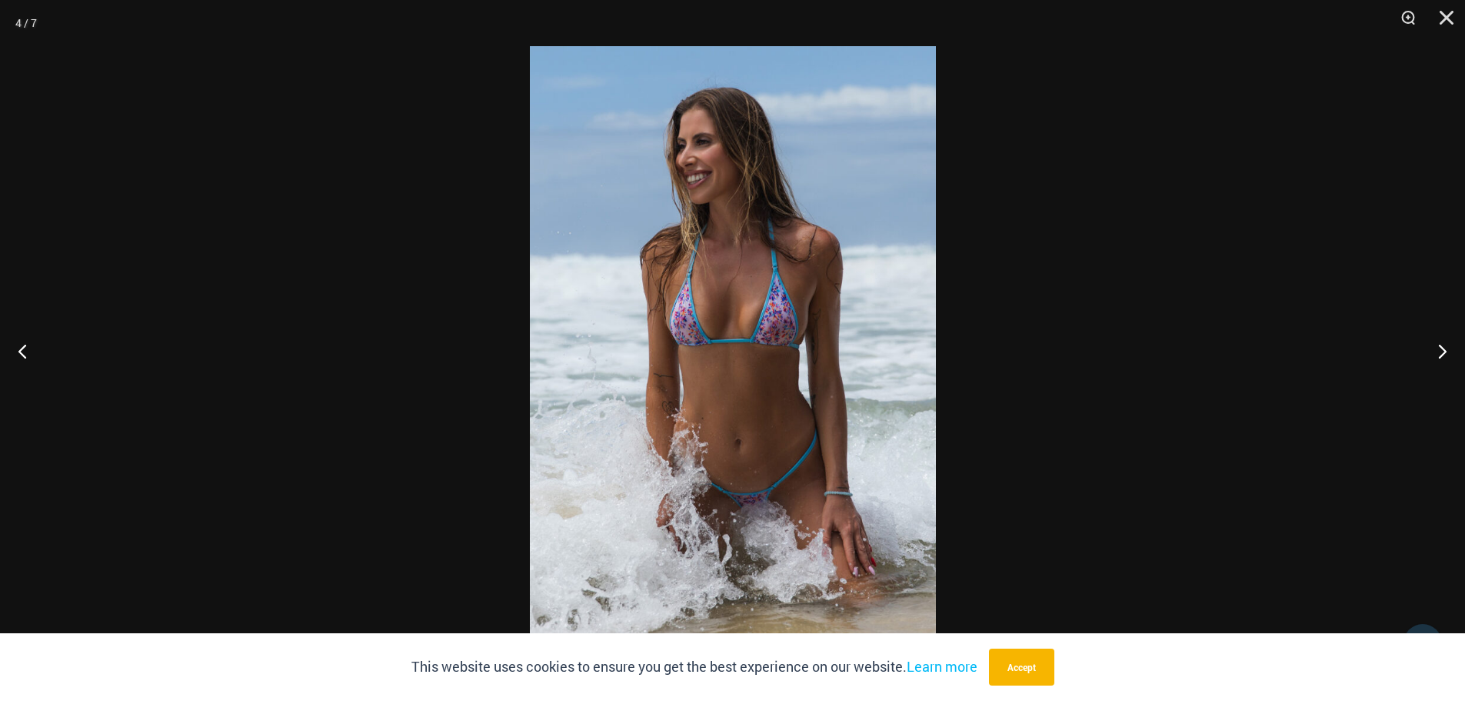
click at [752, 348] on img at bounding box center [733, 350] width 406 height 608
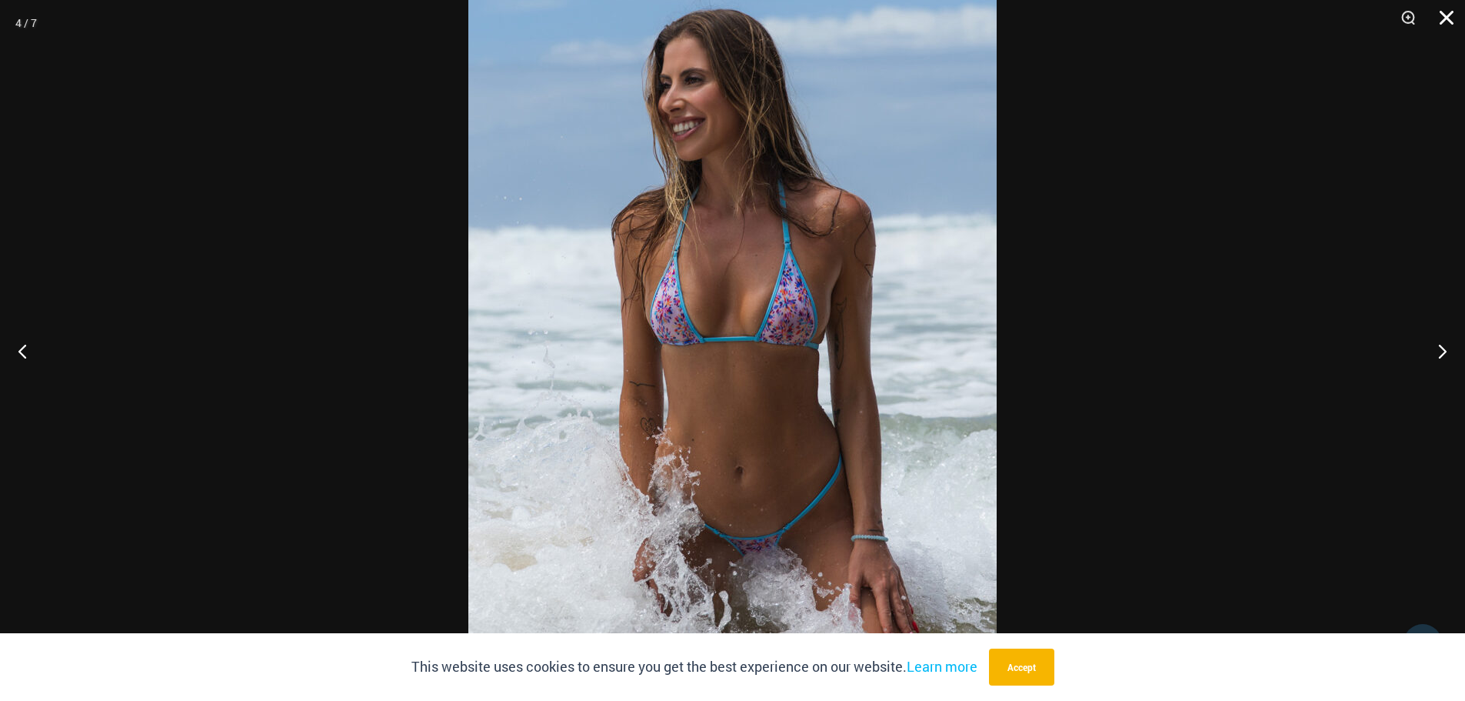
click at [1446, 14] on button "Close" at bounding box center [1441, 23] width 38 height 46
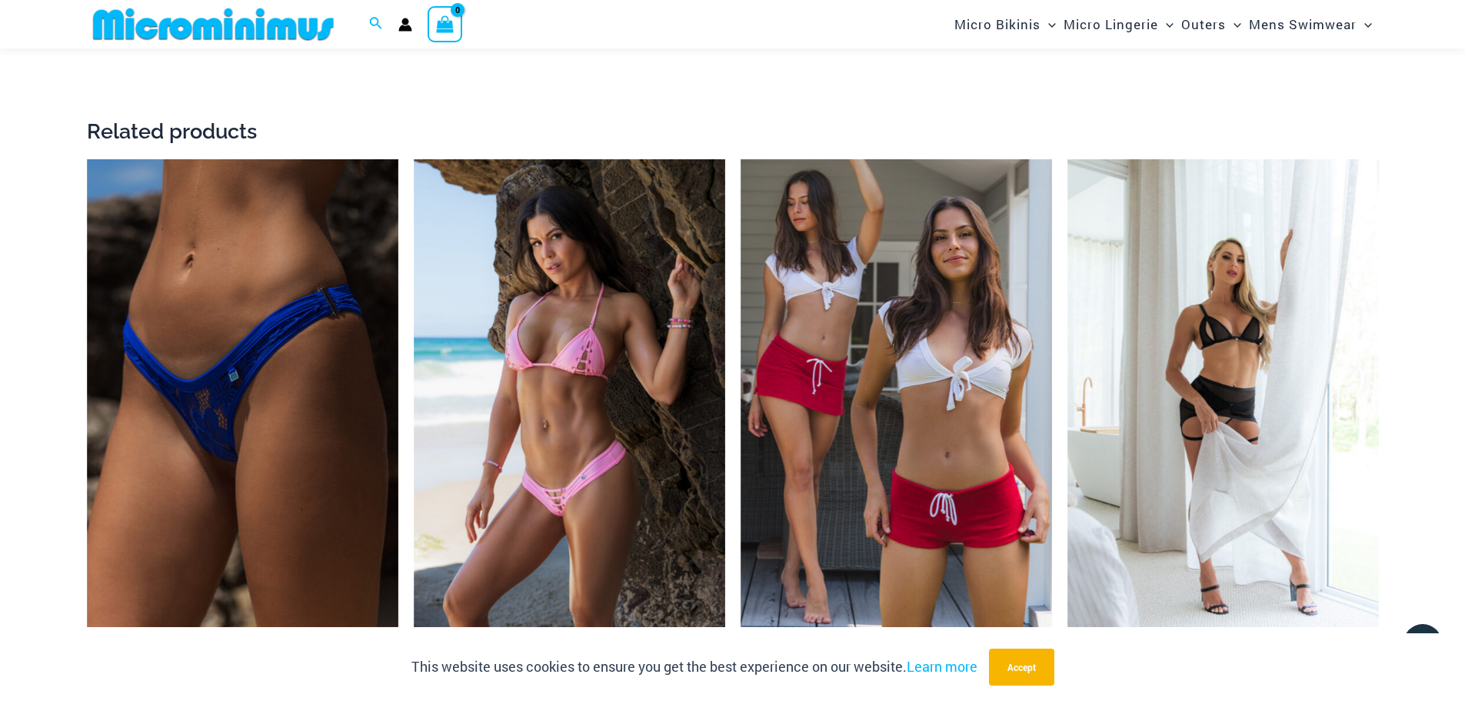
scroll to position [3062, 0]
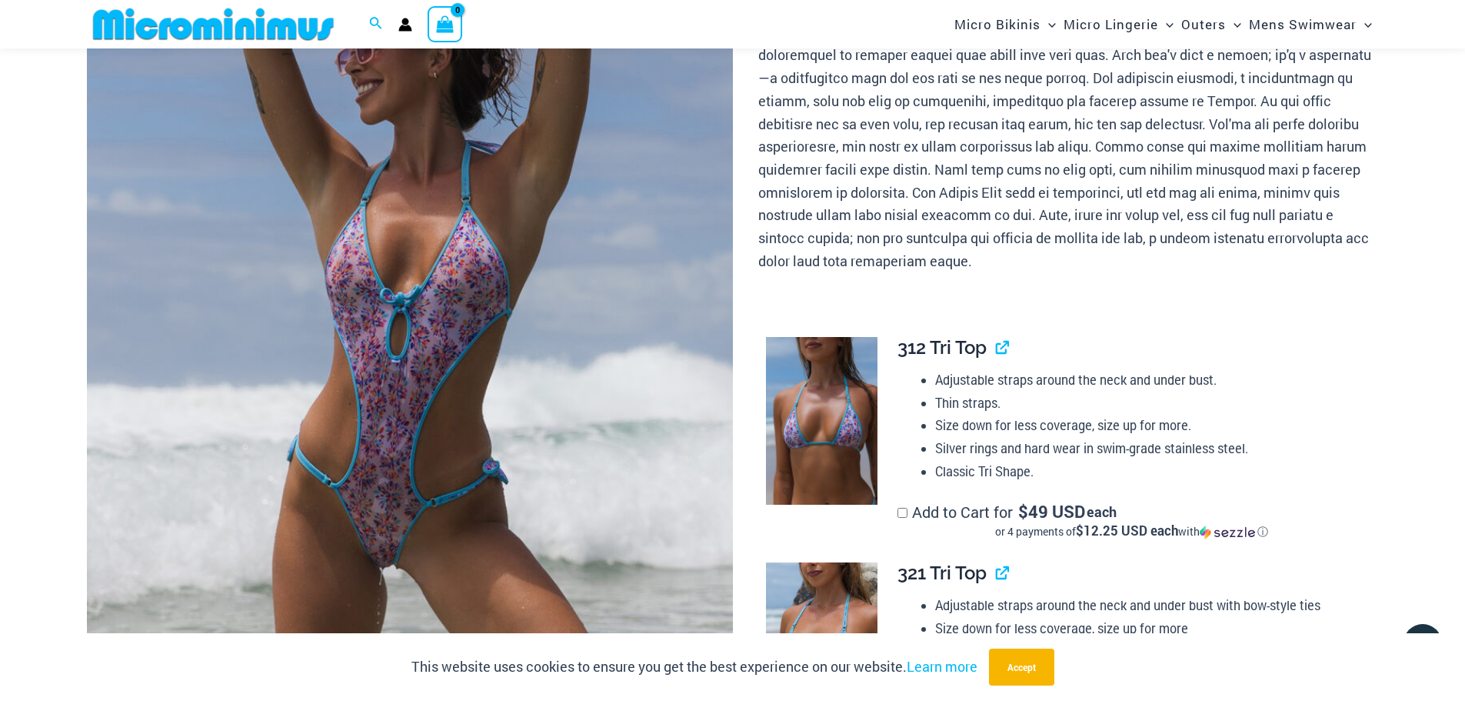
scroll to position [138, 0]
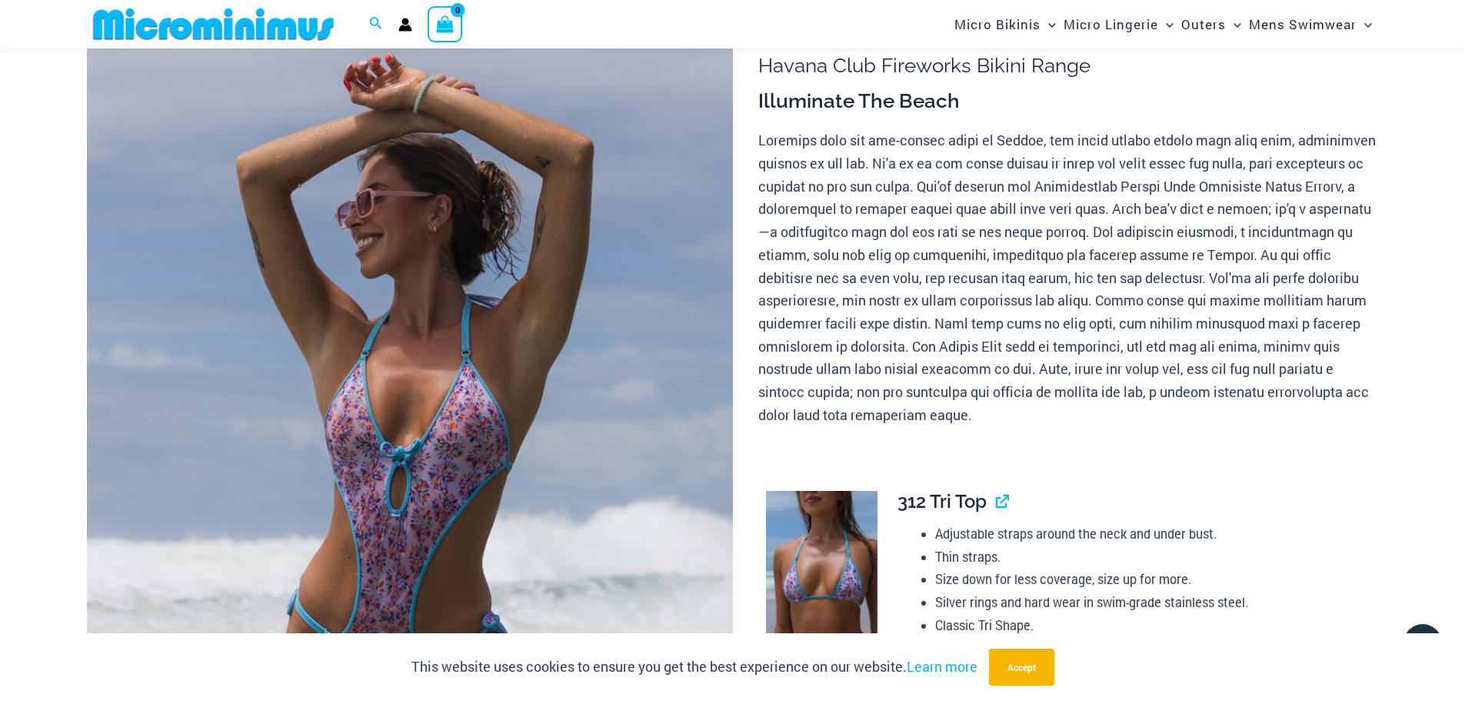
click at [433, 338] on img at bounding box center [410, 491] width 646 height 969
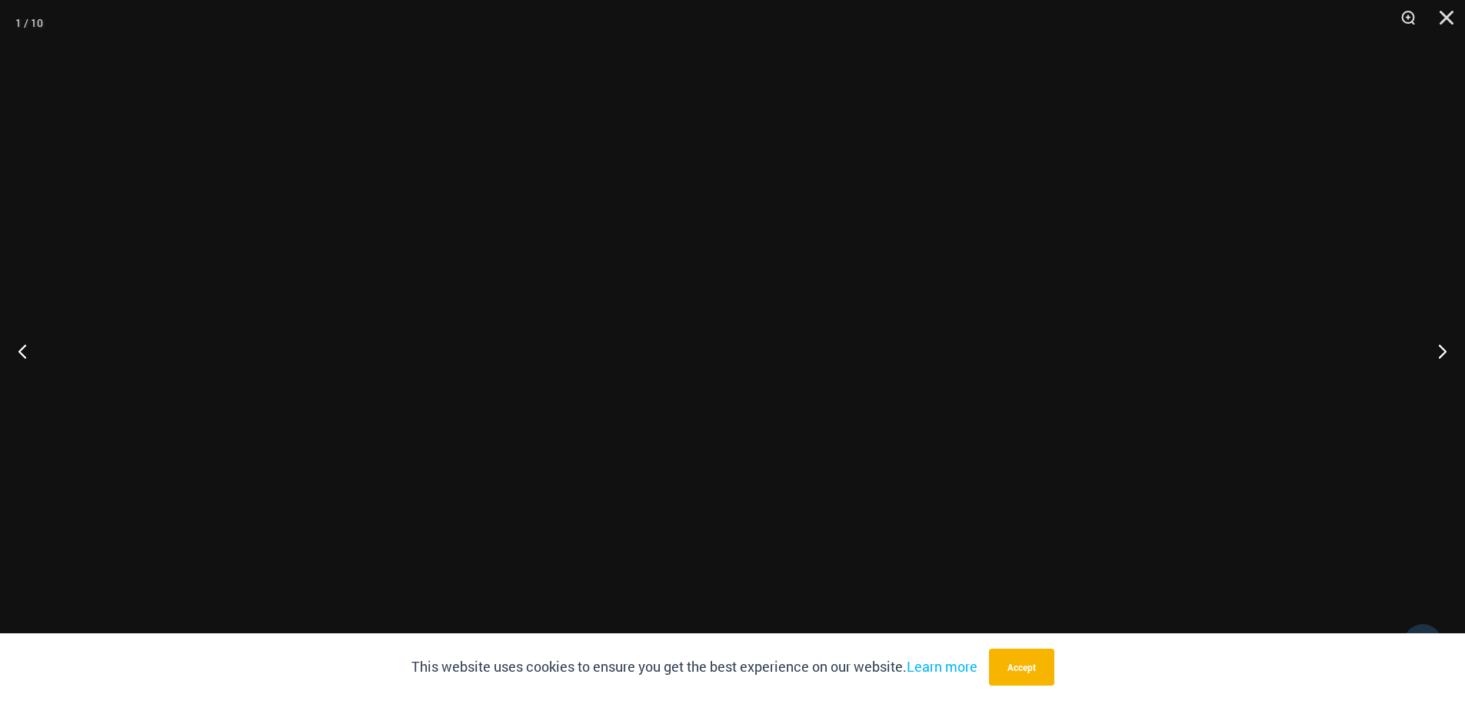
click at [784, 329] on img at bounding box center [733, 350] width 406 height 608
